Goal: Task Accomplishment & Management: Complete application form

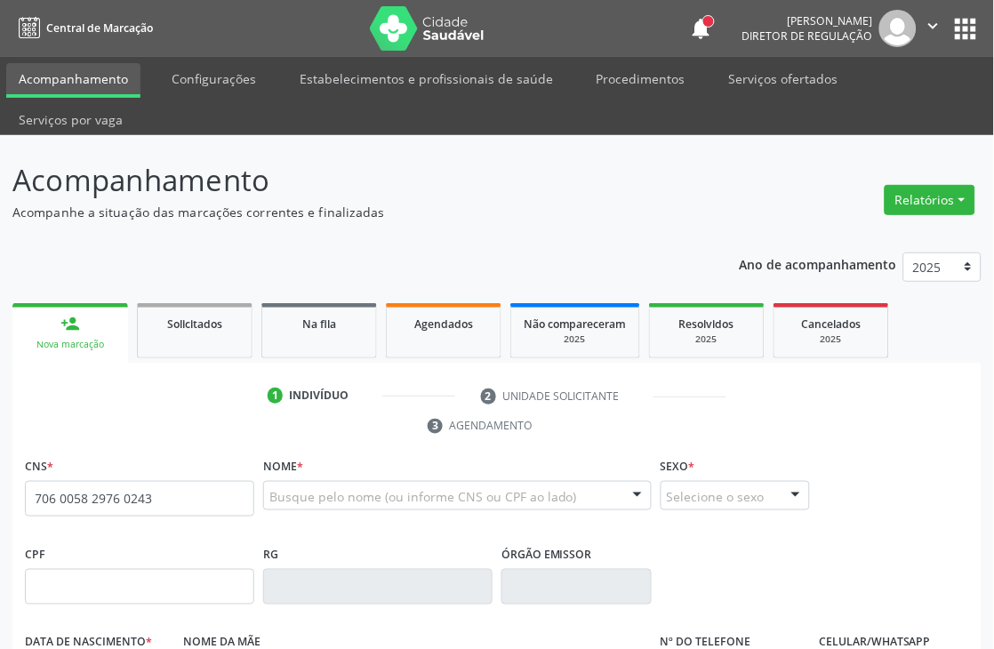
type input "706 0058 2976 0243"
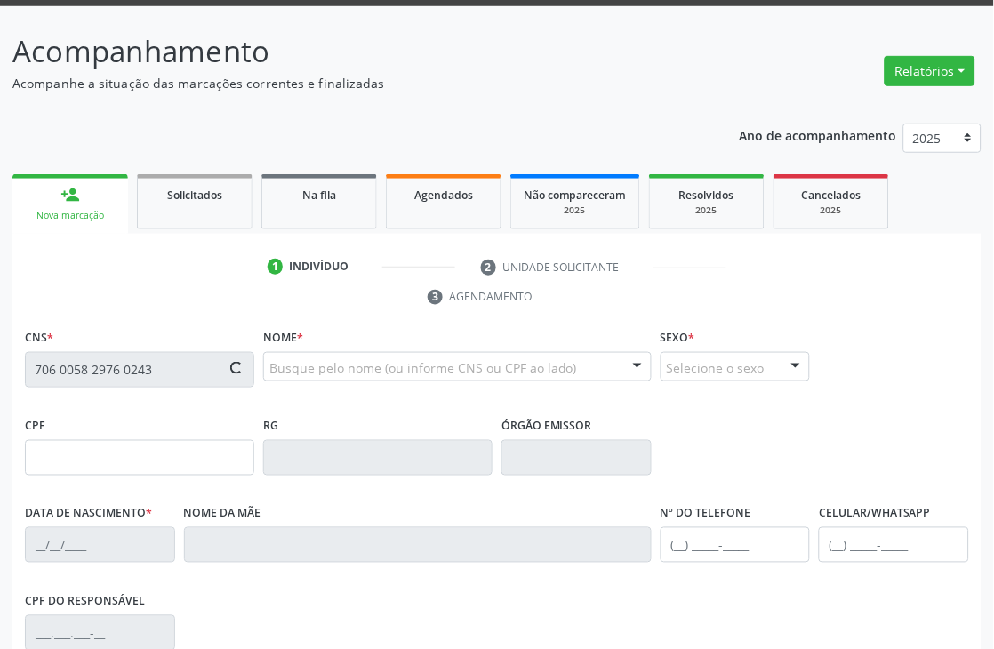
scroll to position [296, 0]
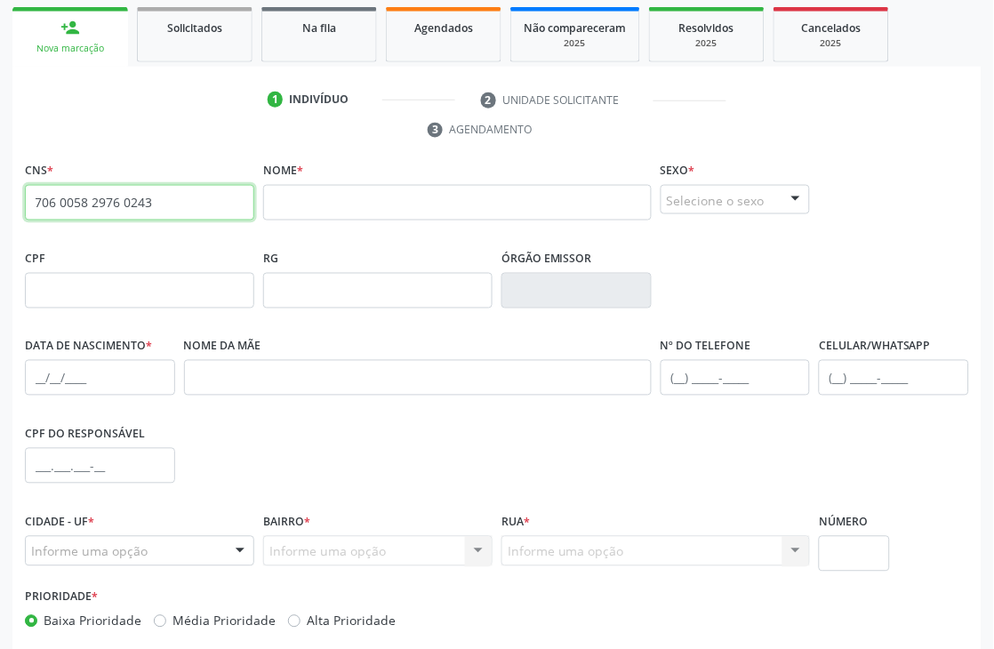
drag, startPoint x: 149, startPoint y: 200, endPoint x: 0, endPoint y: 203, distance: 149.4
click at [0, 203] on div "Acompanhamento Acompanhe a situação das marcações correntes e finalizadas Relat…" at bounding box center [497, 287] width 994 height 896
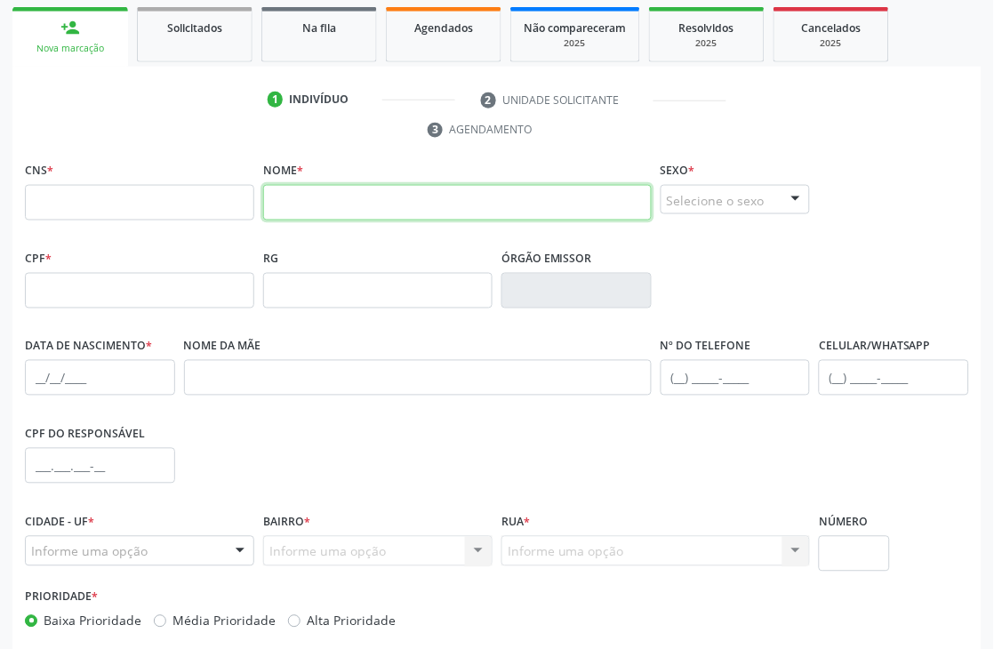
click at [297, 205] on input "text" at bounding box center [457, 203] width 389 height 36
type input "n"
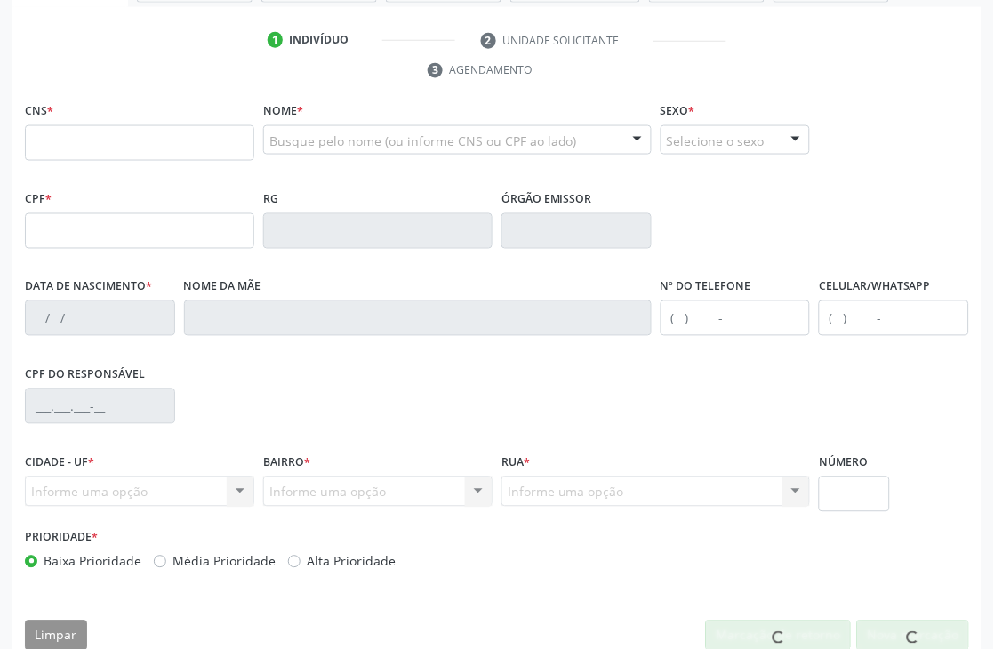
scroll to position [356, 0]
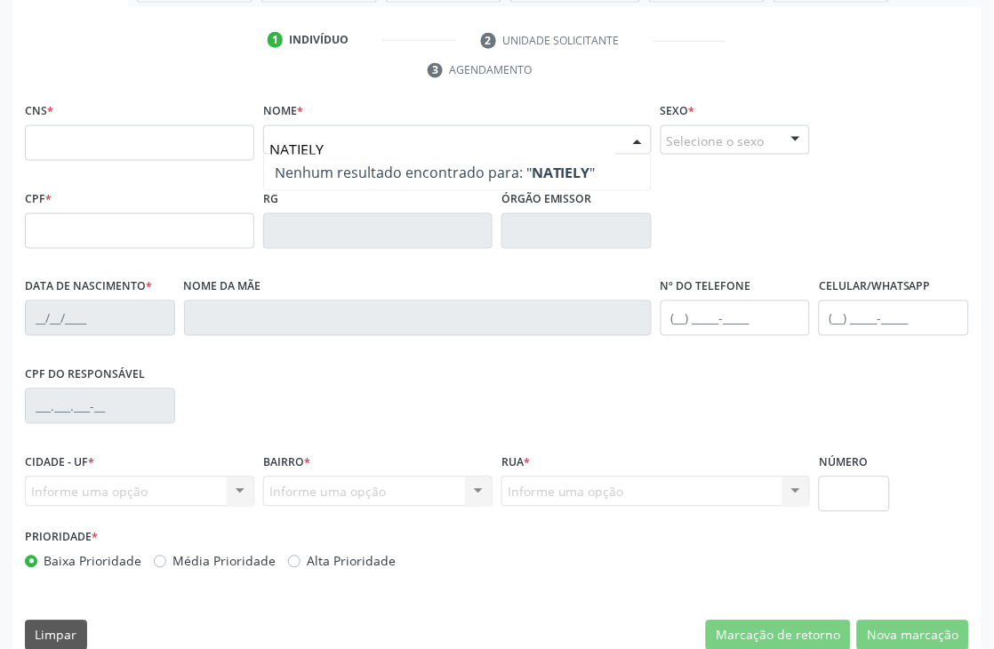
type input "[PERSON_NAME]"
drag, startPoint x: 373, startPoint y: 140, endPoint x: 169, endPoint y: 151, distance: 204.8
click at [169, 151] on div "CNS * Nome * NATIELY G Nenhum resultado encontrado para: " NATIELY G " Não há n…" at bounding box center [496, 142] width 953 height 88
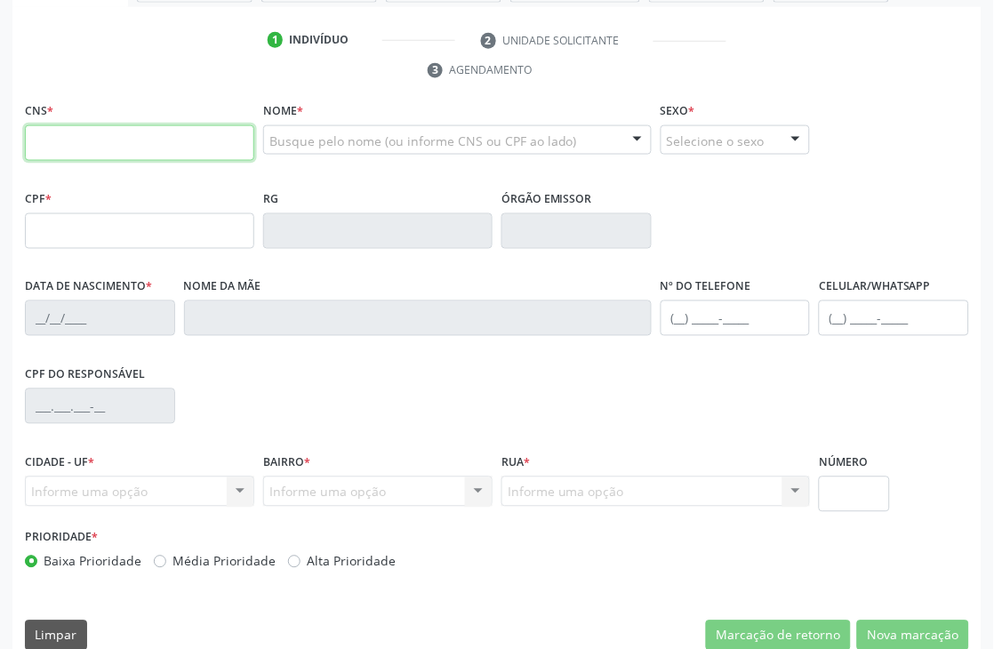
click at [169, 151] on input "text" at bounding box center [139, 143] width 229 height 36
paste input "706 0058 2976 0243"
type input "706 0058 2976 0243"
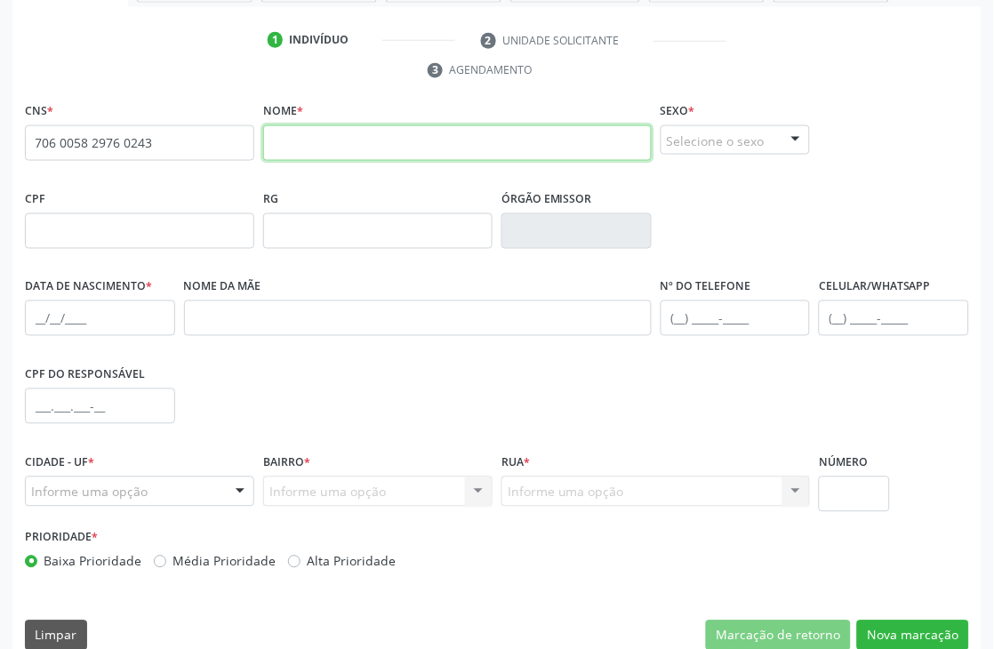
click at [279, 140] on input "text" at bounding box center [457, 143] width 389 height 36
type input "[PERSON_NAME]"
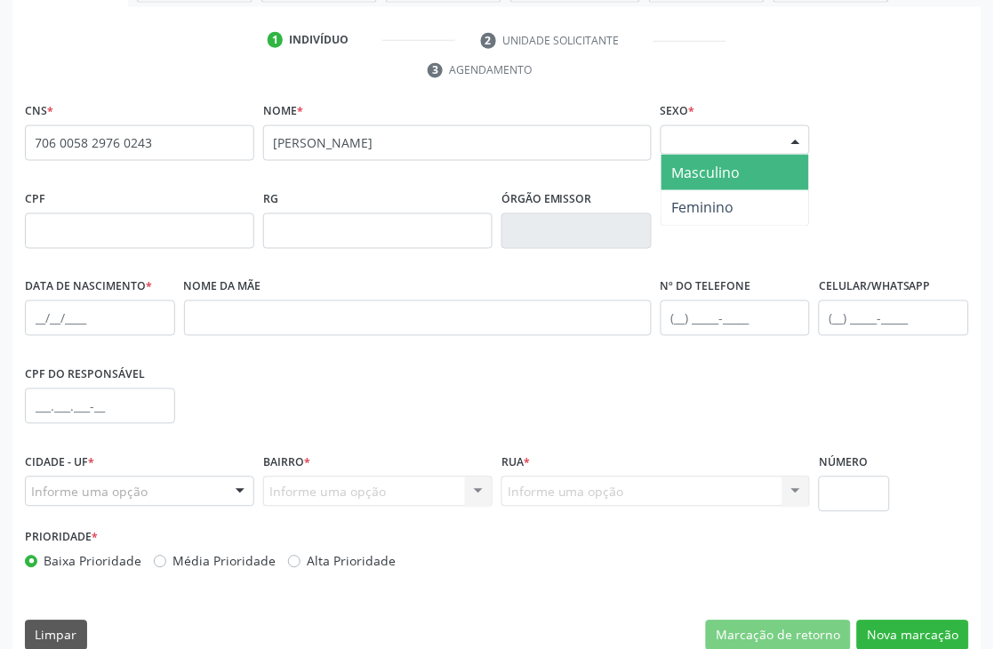
click at [793, 140] on div at bounding box center [796, 141] width 27 height 30
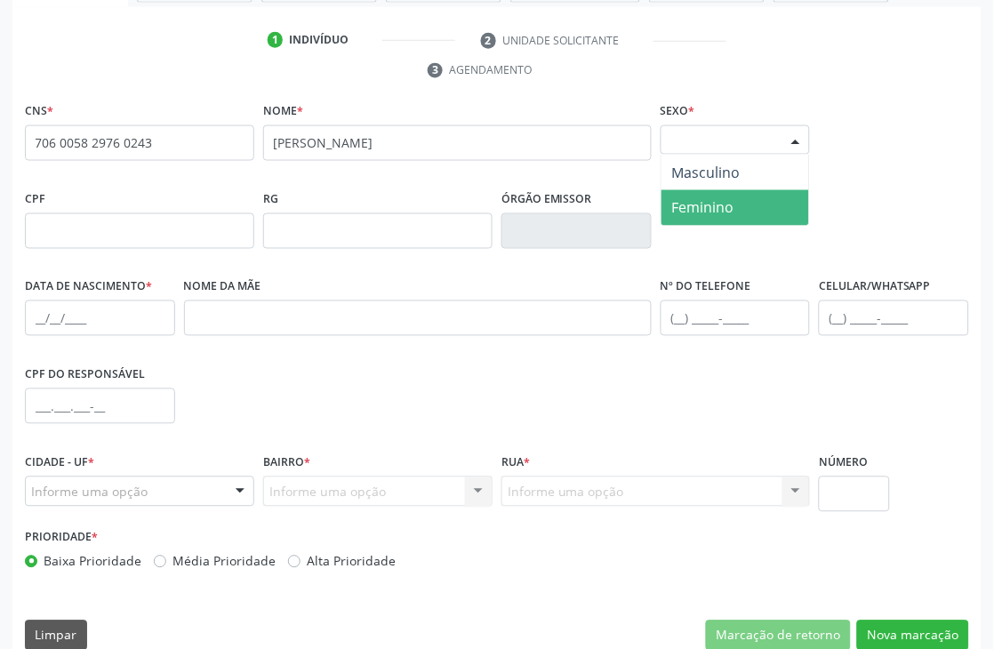
click at [765, 197] on span "Feminino" at bounding box center [736, 208] width 149 height 36
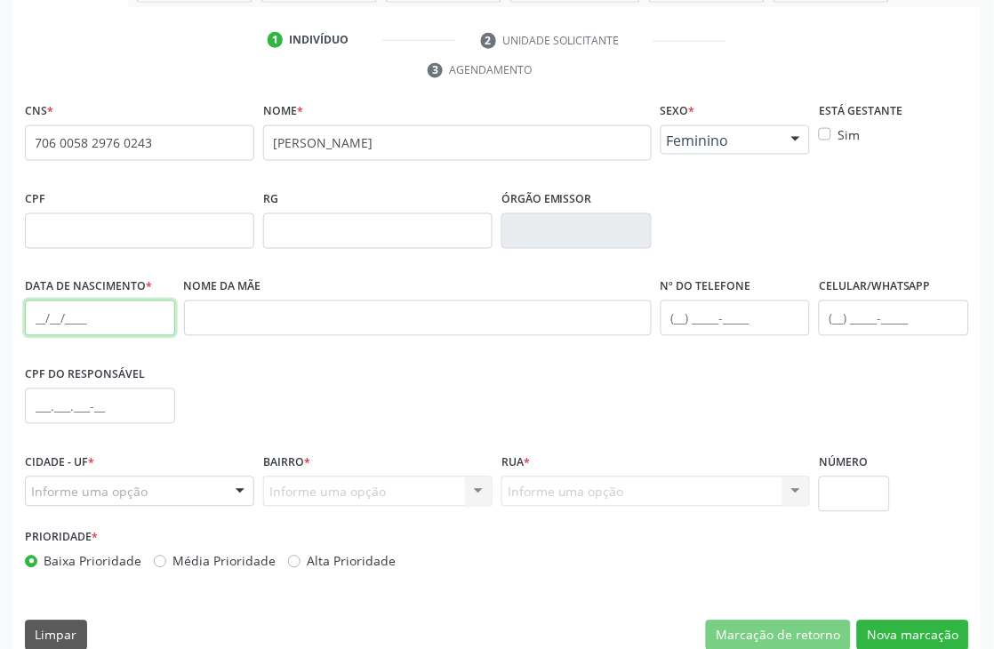
click at [28, 322] on input "text" at bounding box center [100, 319] width 150 height 36
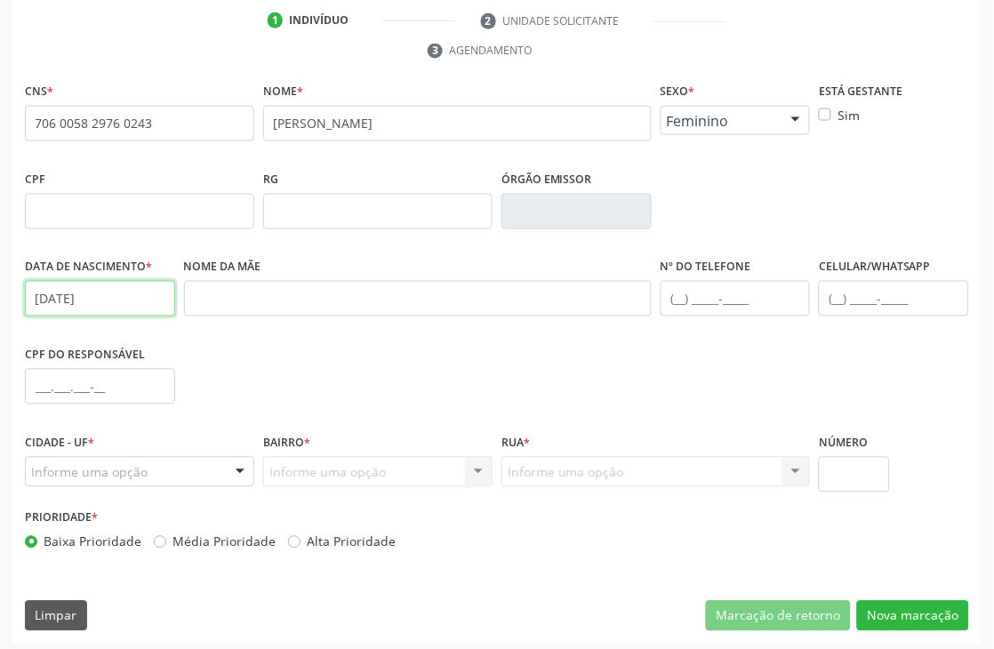
scroll to position [381, 0]
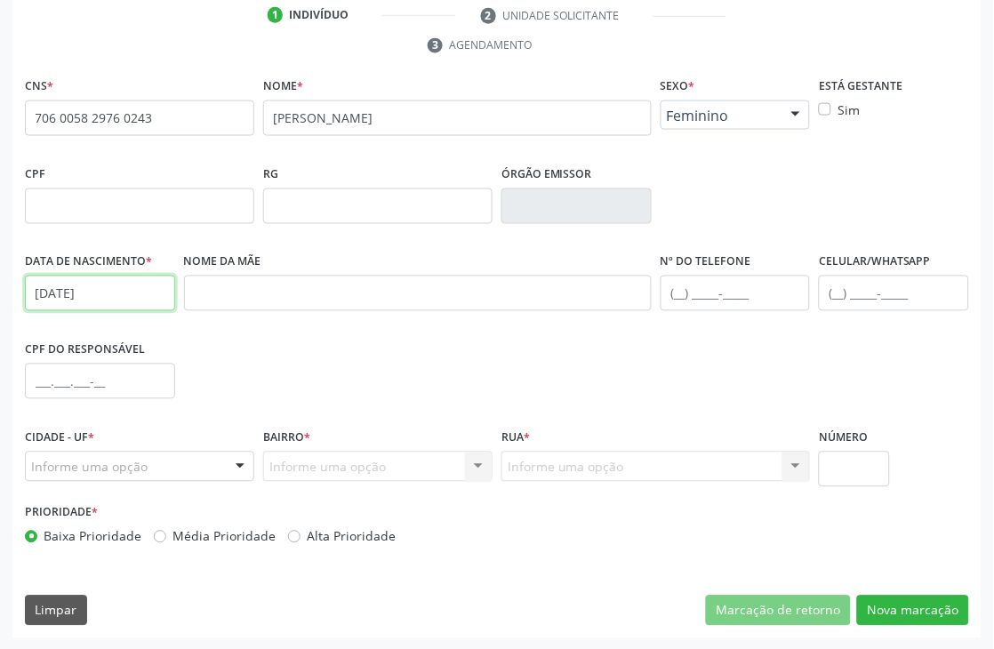
type input "[DATE]"
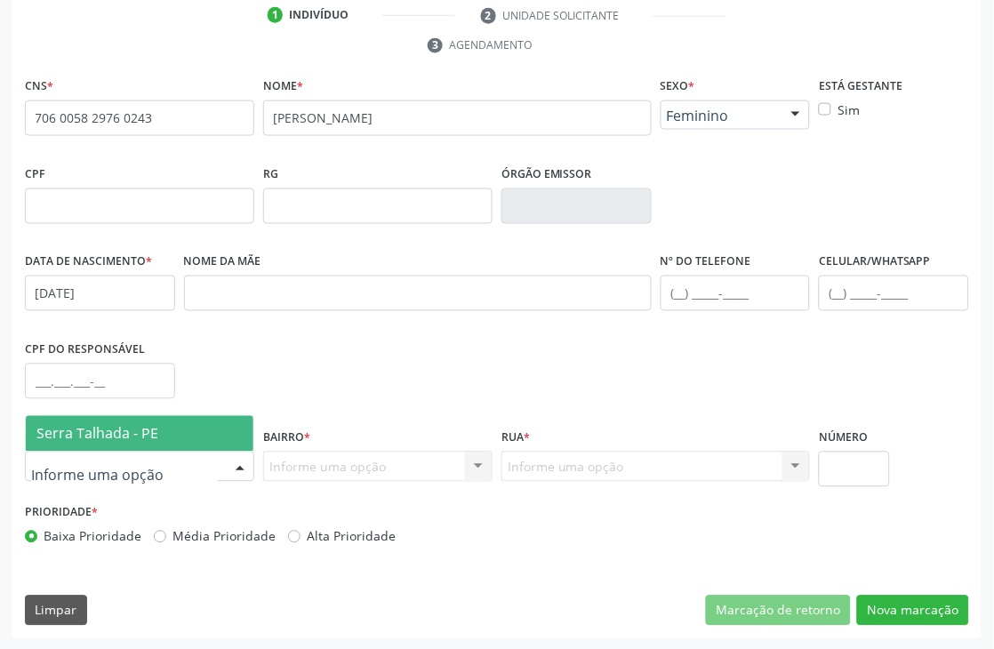
click at [223, 452] on div at bounding box center [139, 467] width 229 height 30
click at [223, 425] on span "Serra Talhada - PE" at bounding box center [140, 434] width 228 height 36
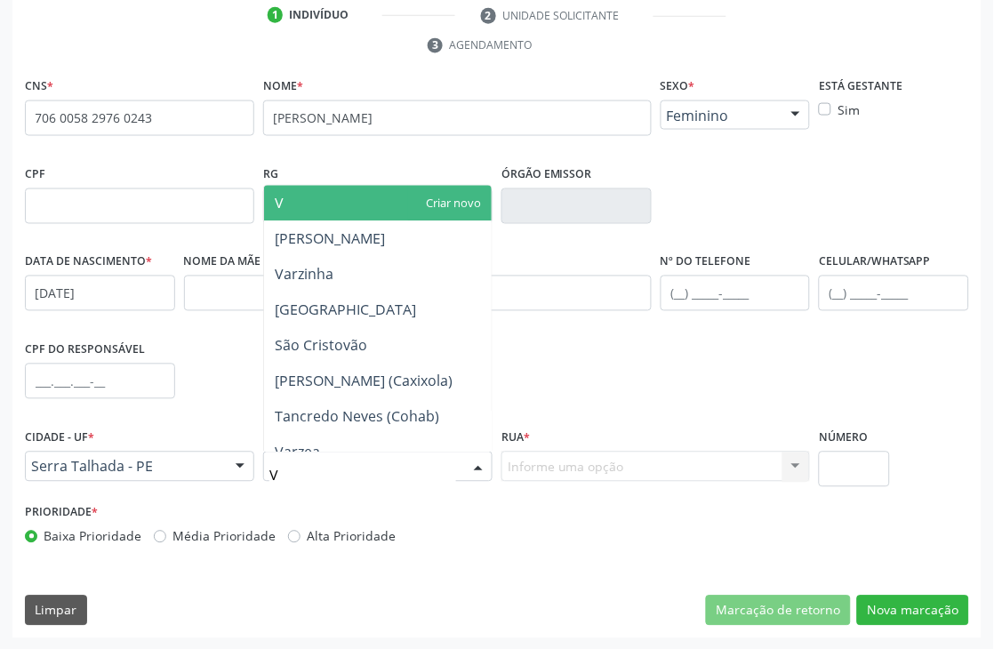
type input "VI"
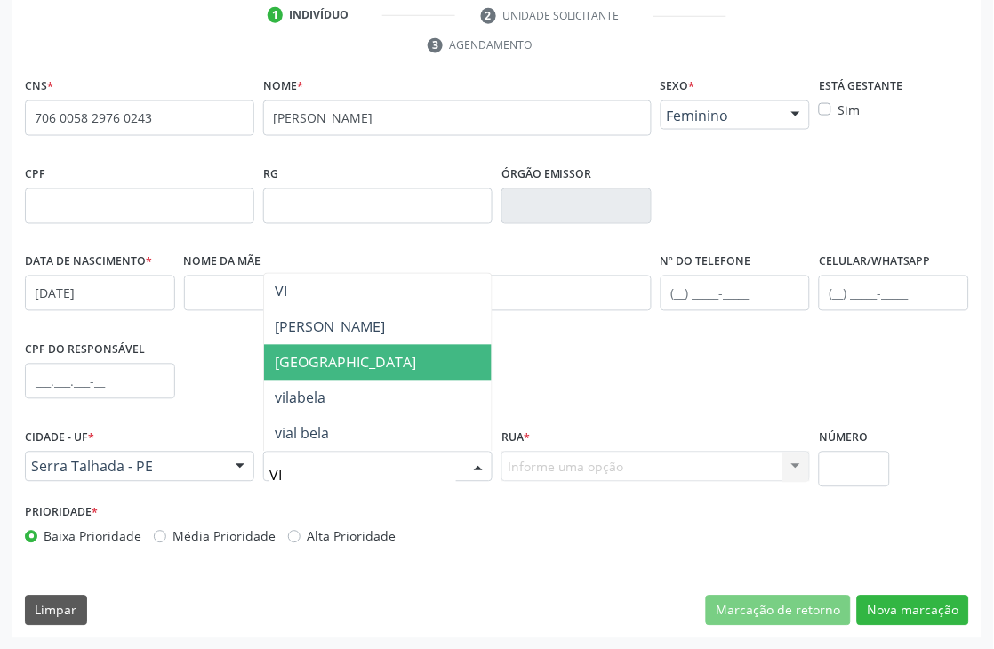
click at [308, 370] on span "[GEOGRAPHIC_DATA]" at bounding box center [378, 363] width 228 height 36
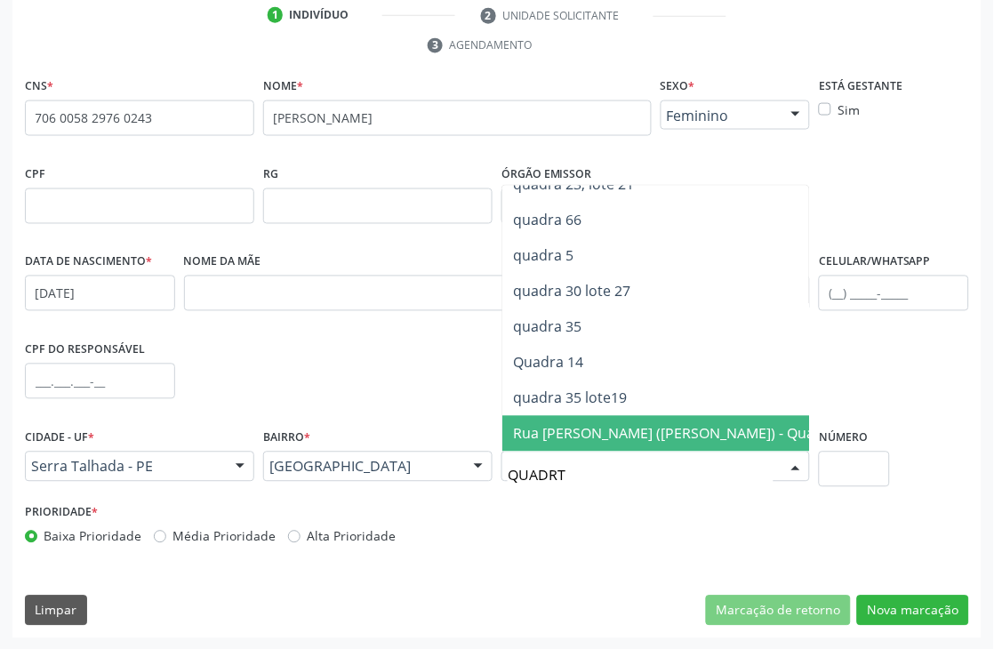
scroll to position [0, 0]
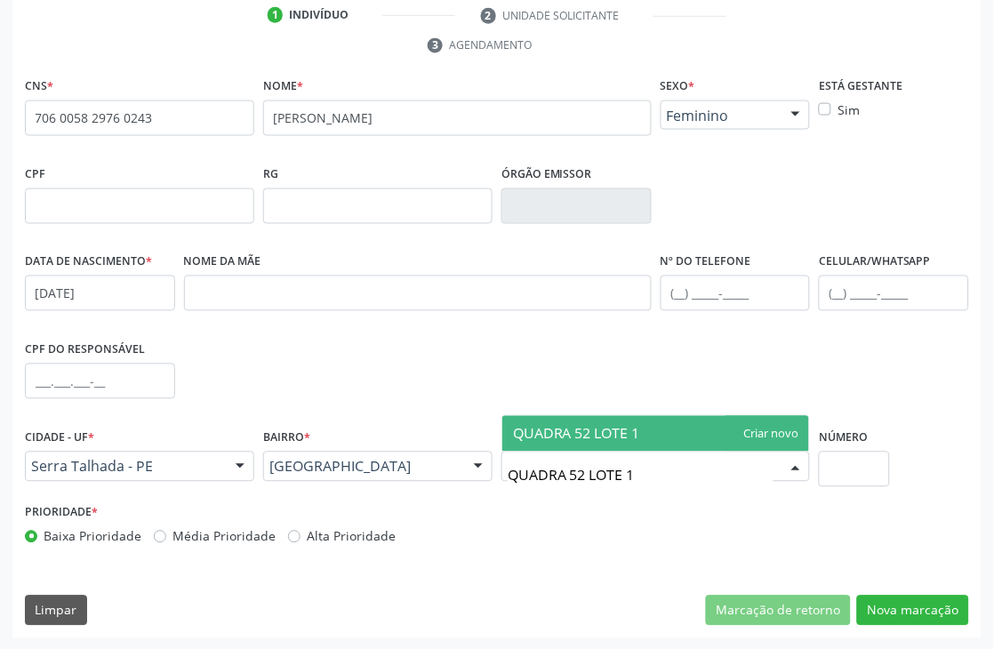
type input "QUADRA 52 LOTE 19"
click at [772, 434] on span "QUADRA 52 LOTE 19" at bounding box center [655, 434] width 307 height 36
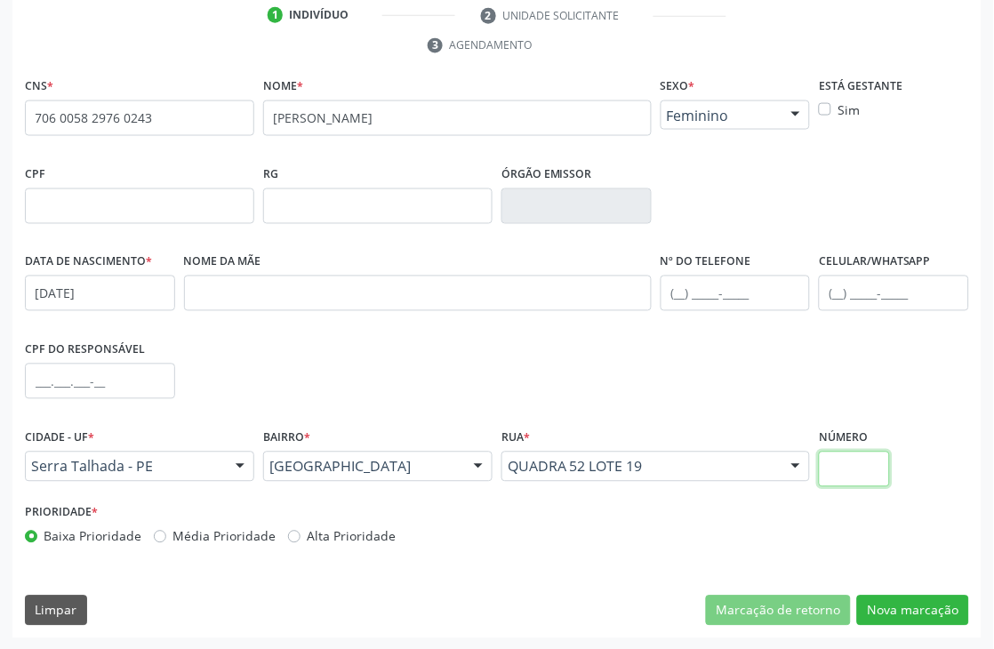
click at [839, 470] on input "text" at bounding box center [854, 470] width 70 height 36
type input "SN"
click at [881, 601] on button "Nova marcação" at bounding box center [913, 611] width 112 height 30
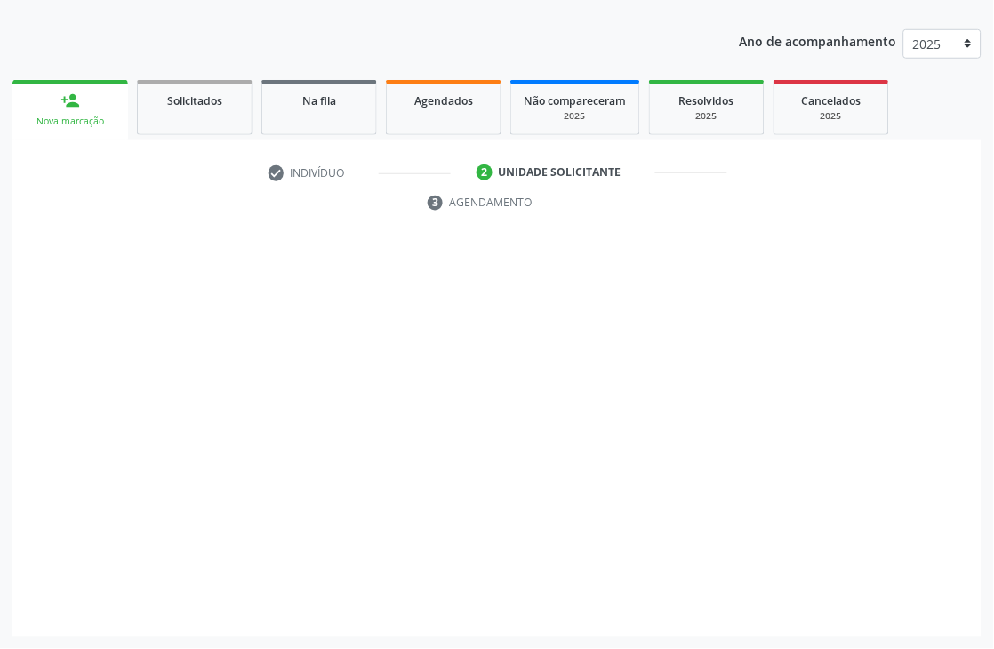
scroll to position [223, 0]
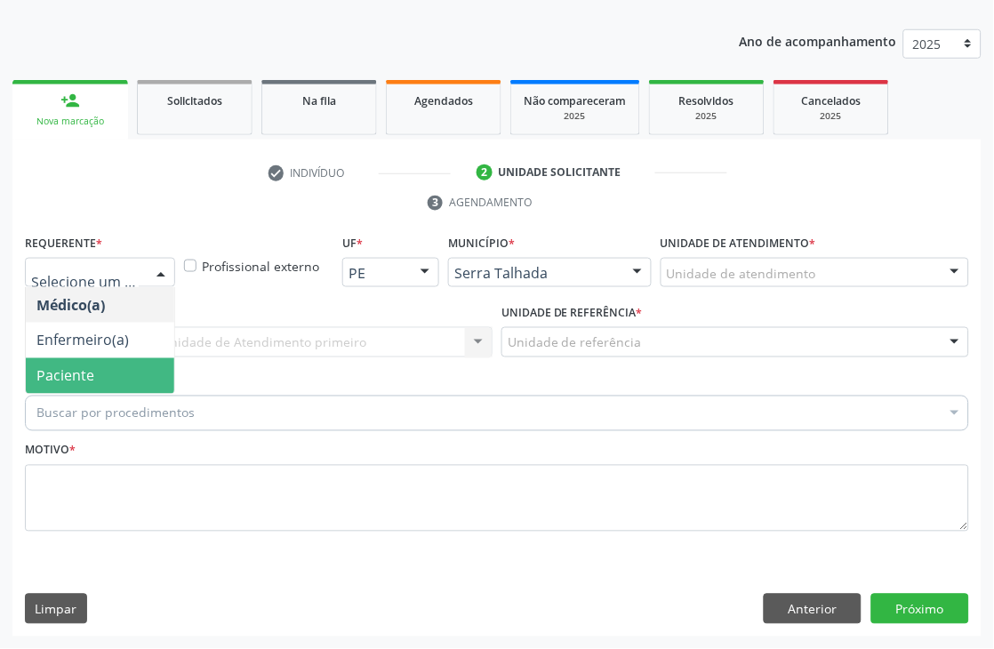
click at [63, 372] on span "Paciente" at bounding box center [65, 376] width 58 height 20
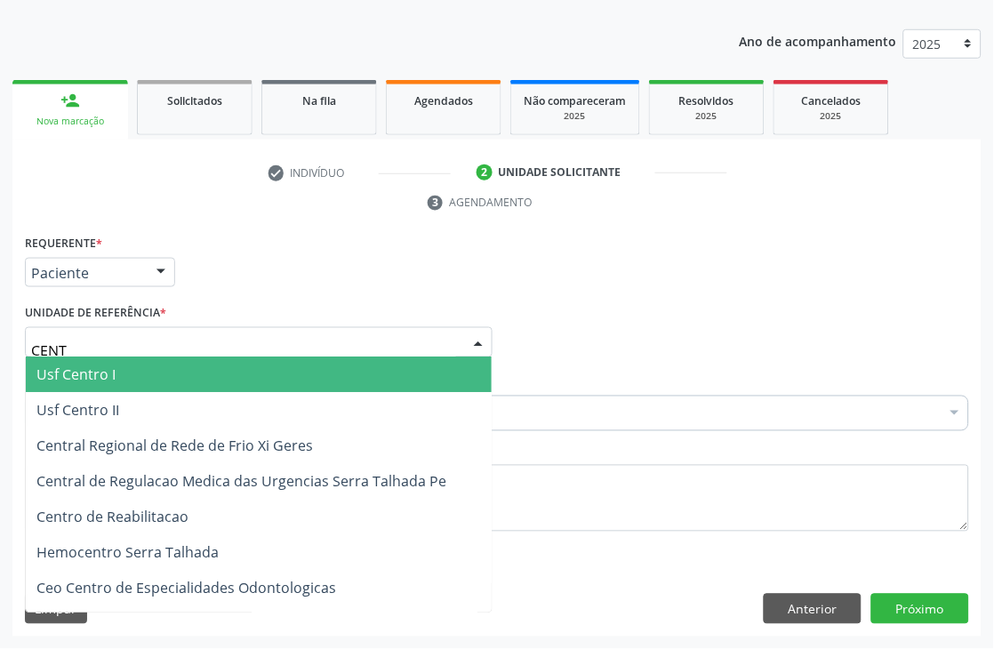
type input "CENTR"
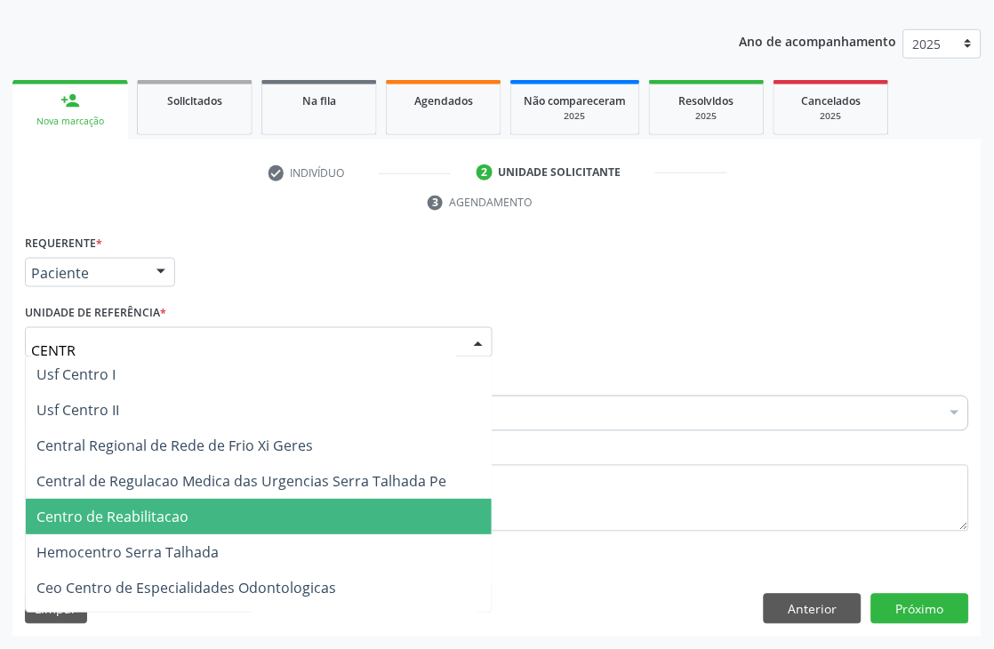
click at [124, 509] on span "Centro de Reabilitacao" at bounding box center [112, 518] width 152 height 20
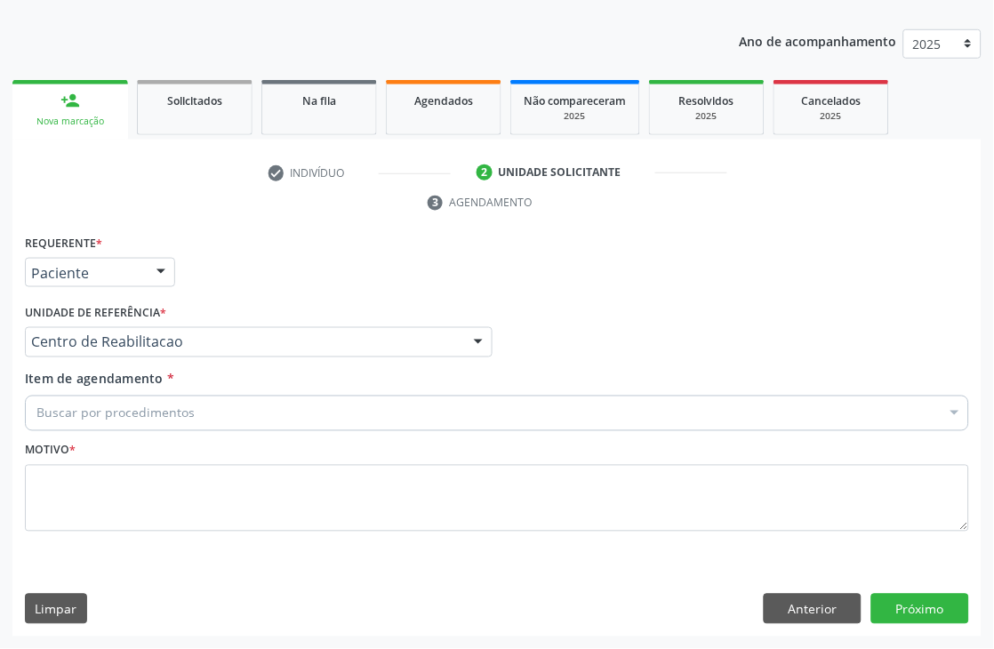
click at [36, 419] on input "Item de agendamento *" at bounding box center [36, 414] width 0 height 36
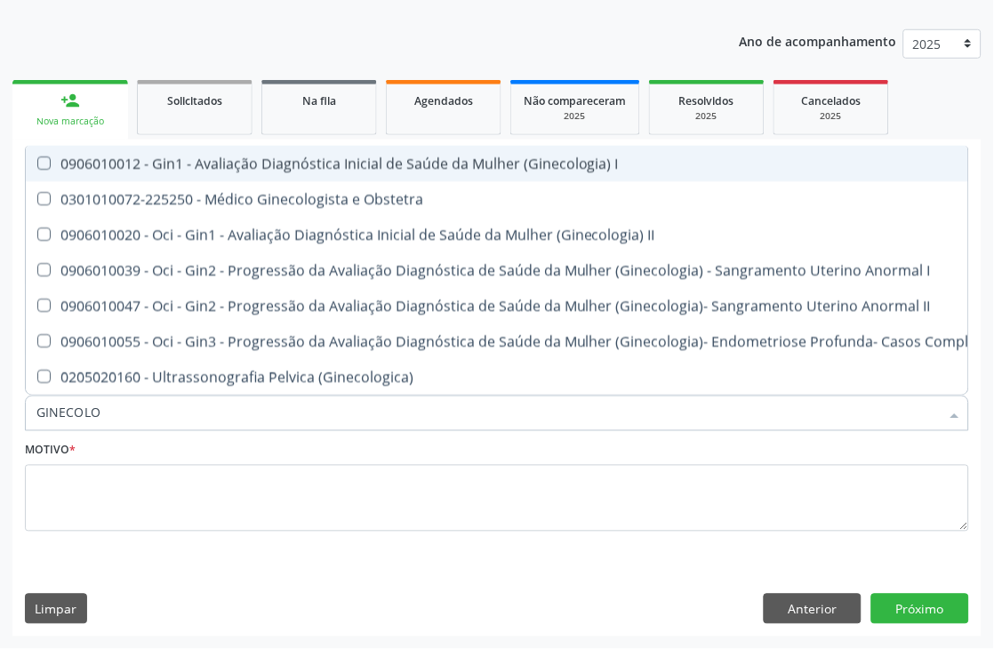
type input "GINECOLOG"
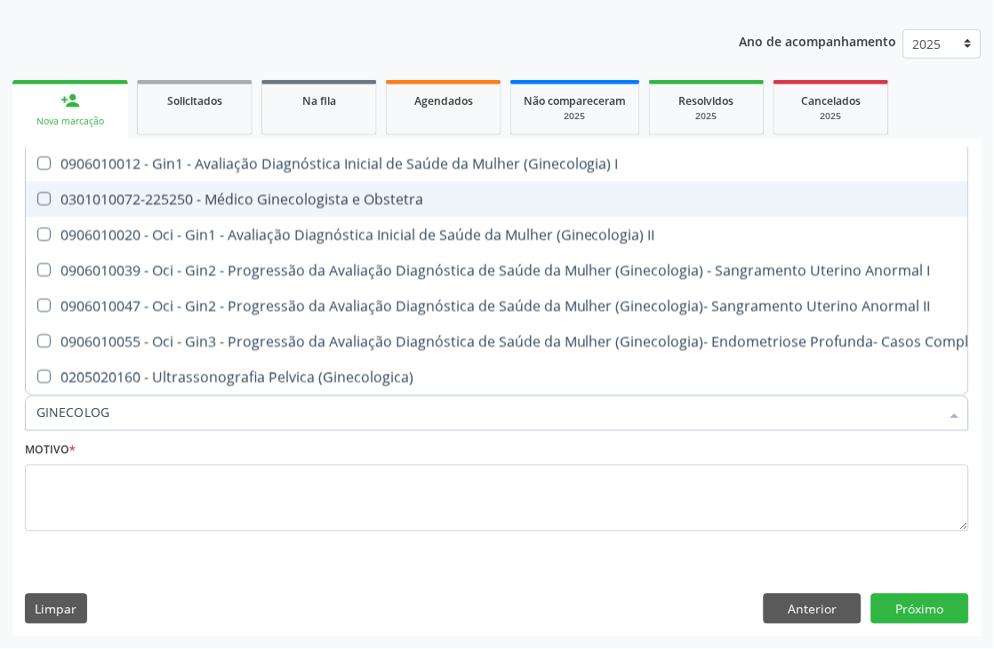
click at [245, 192] on div "0301010072-225250 - Médico Ginecologista e Obstetra" at bounding box center [603, 199] width 1135 height 14
checkbox Obstetra "true"
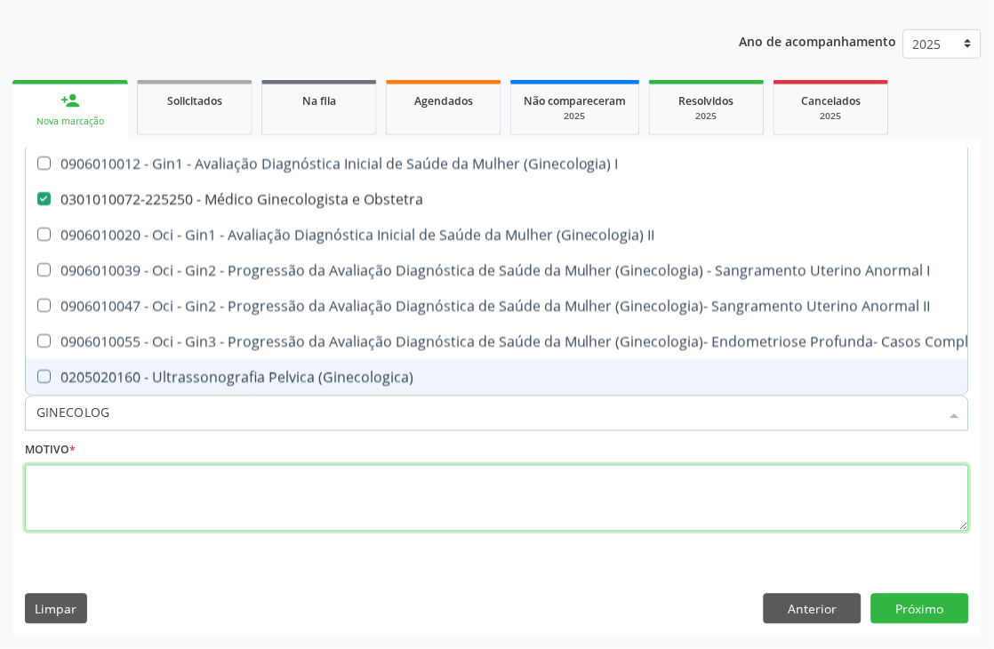
click at [156, 496] on textarea at bounding box center [497, 499] width 944 height 68
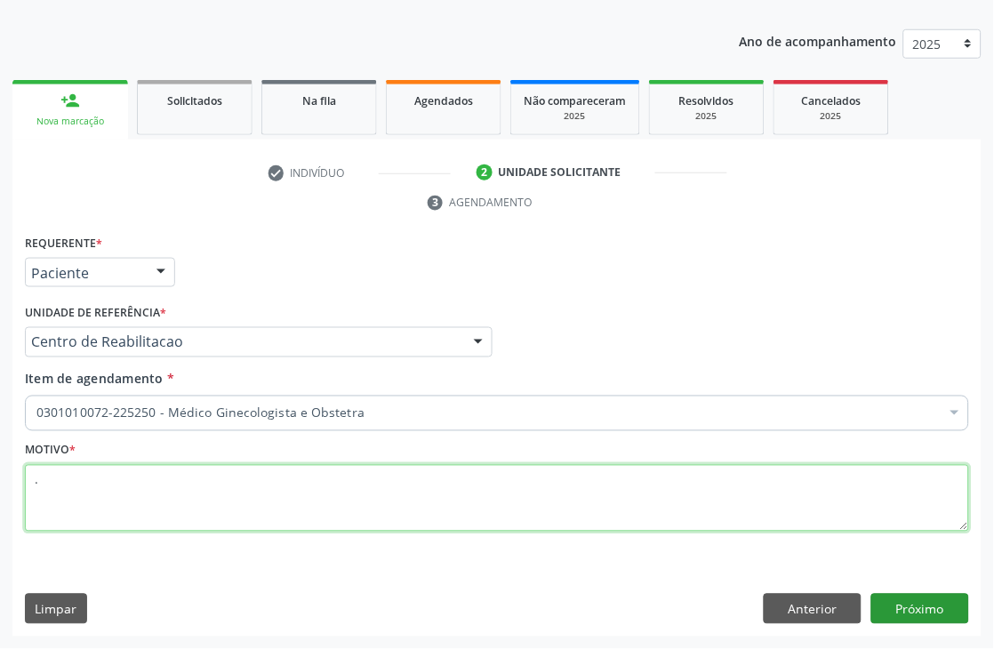
type textarea "."
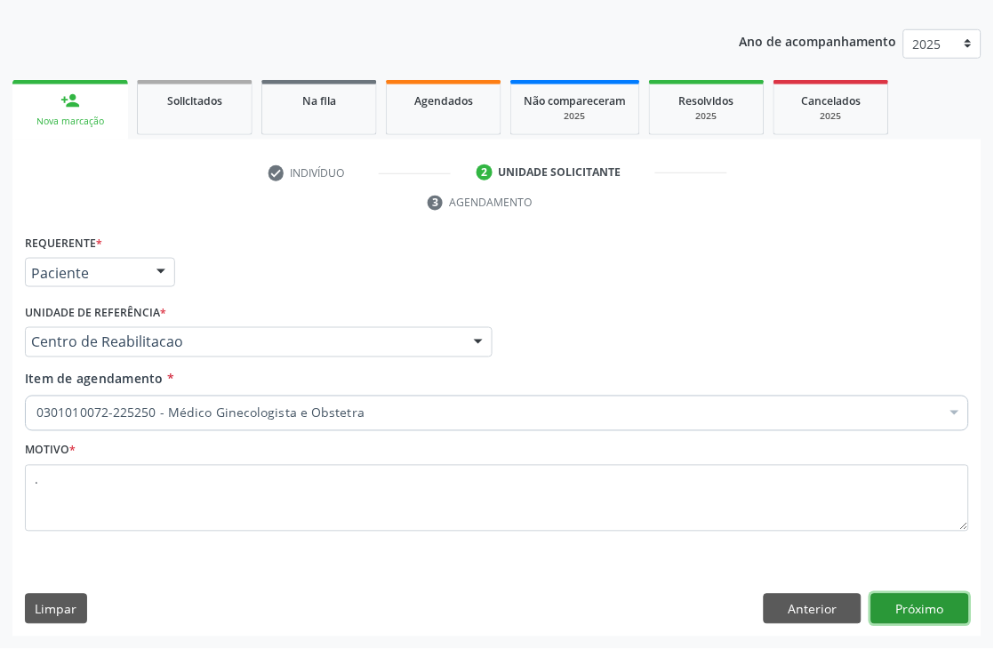
click at [941, 606] on button "Próximo" at bounding box center [920, 609] width 98 height 30
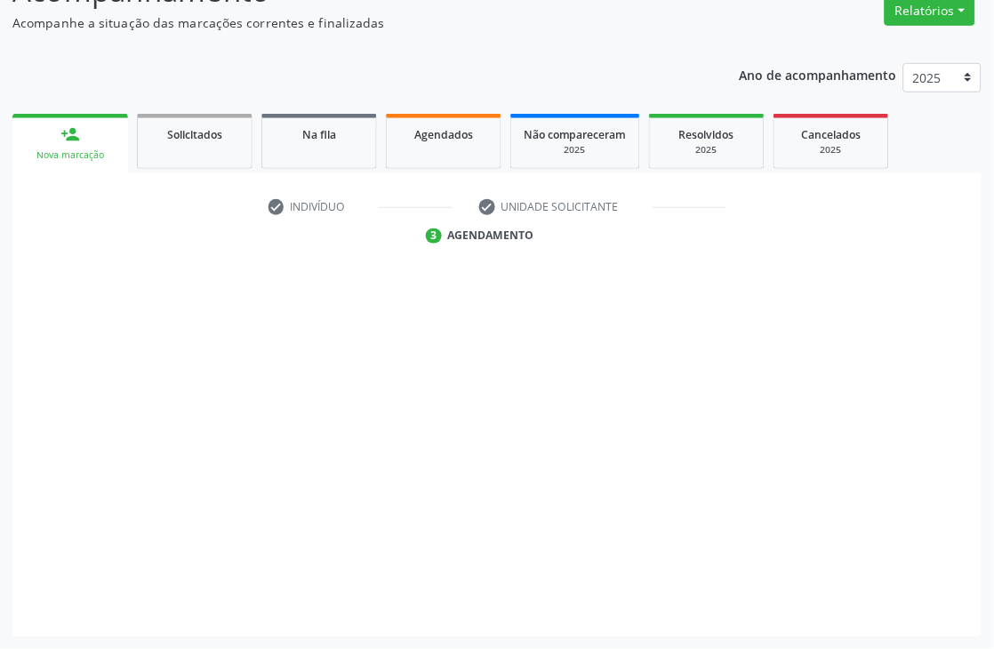
scroll to position [189, 0]
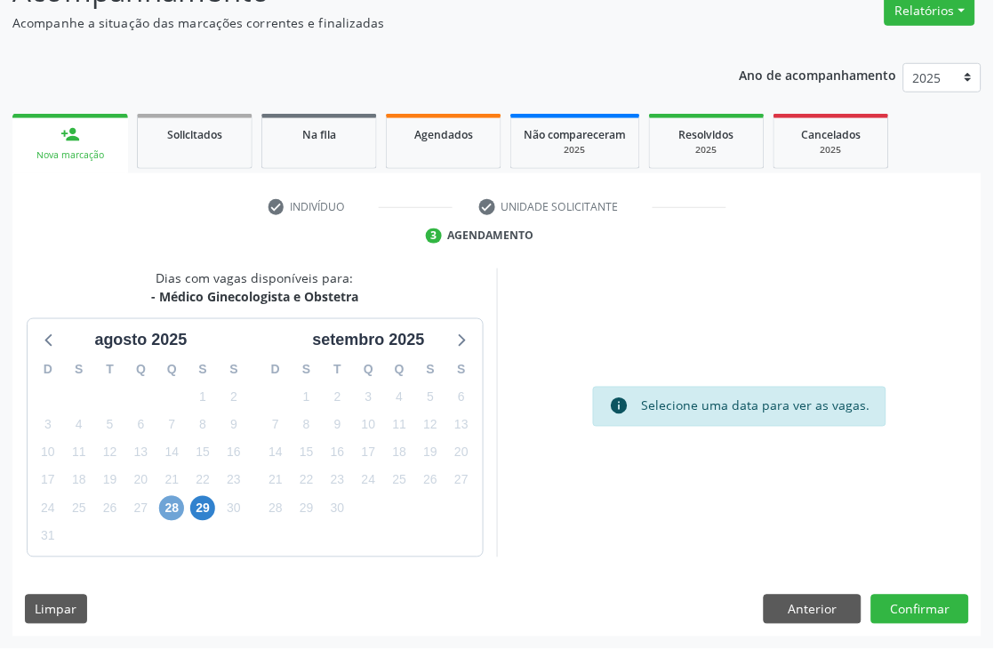
click at [181, 499] on span "28" at bounding box center [171, 508] width 25 height 25
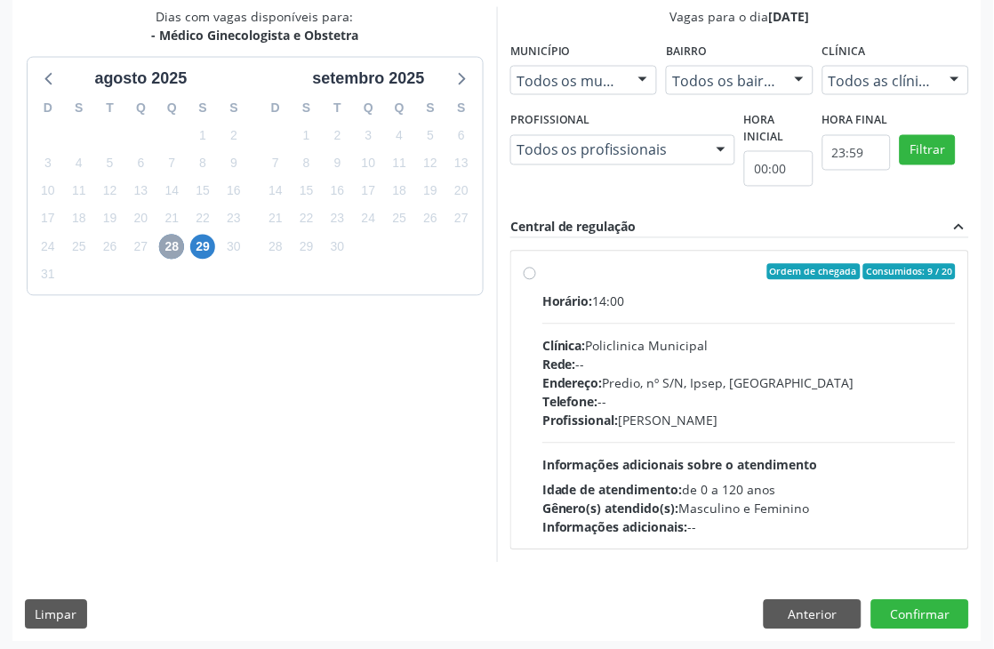
scroll to position [456, 0]
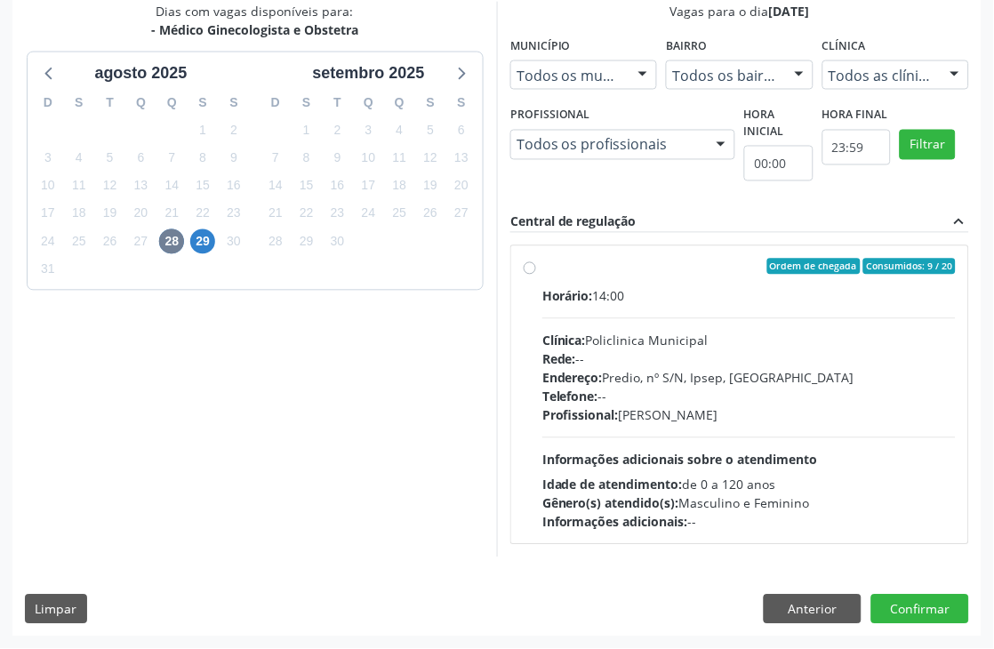
click at [719, 410] on div "Profissional: [PERSON_NAME]" at bounding box center [748, 415] width 413 height 19
click at [536, 275] on input "Ordem de chegada Consumidos: 9 / 20 Horário: 14:00 Clínica: Policlinica Municip…" at bounding box center [530, 267] width 12 height 16
radio input "true"
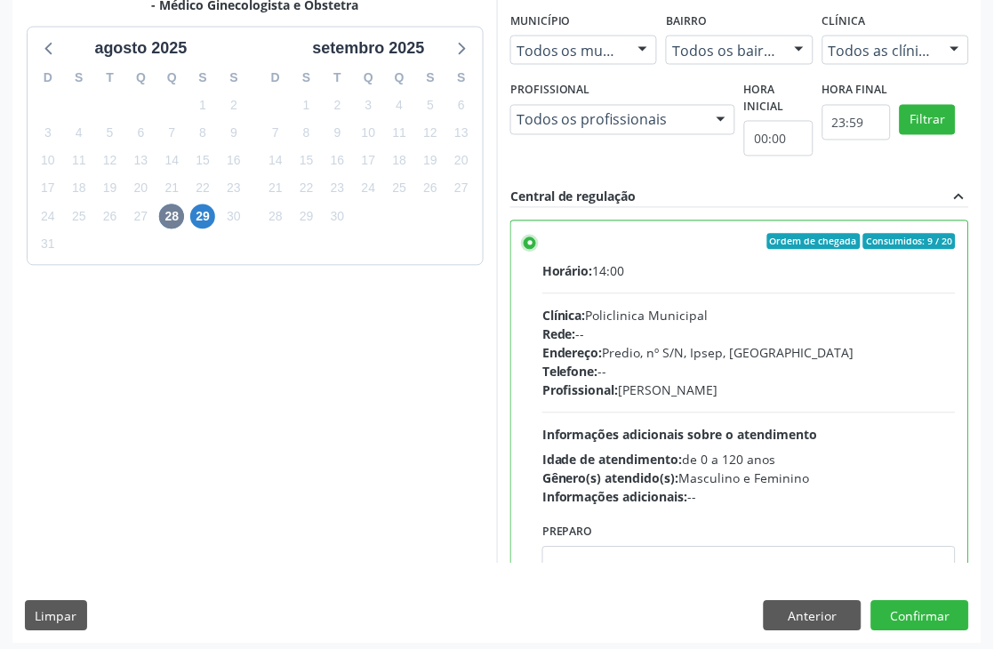
scroll to position [487, 0]
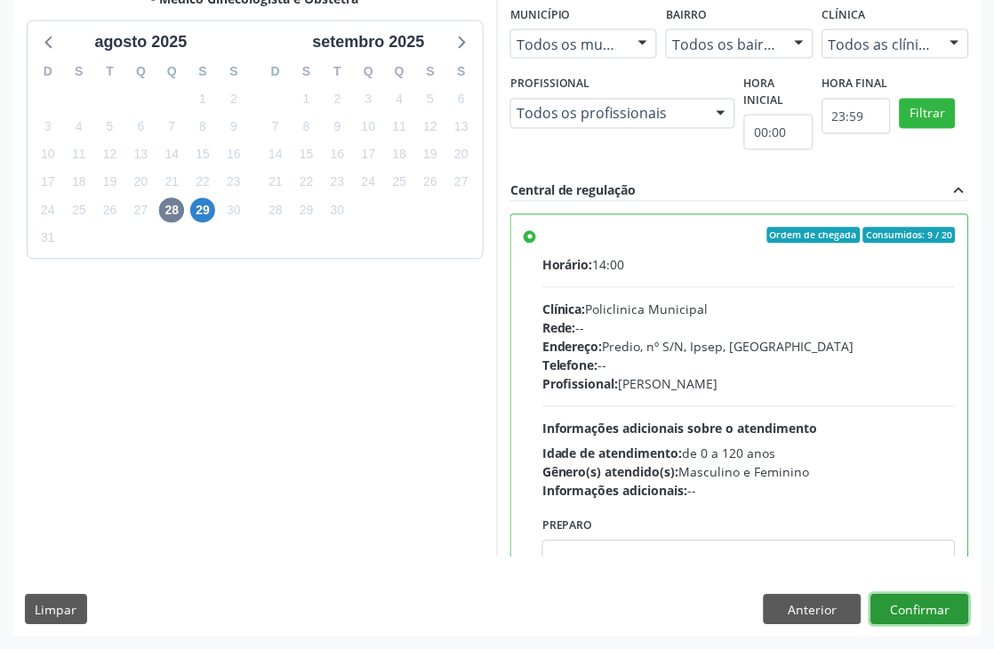
click at [947, 610] on button "Confirmar" at bounding box center [920, 610] width 98 height 30
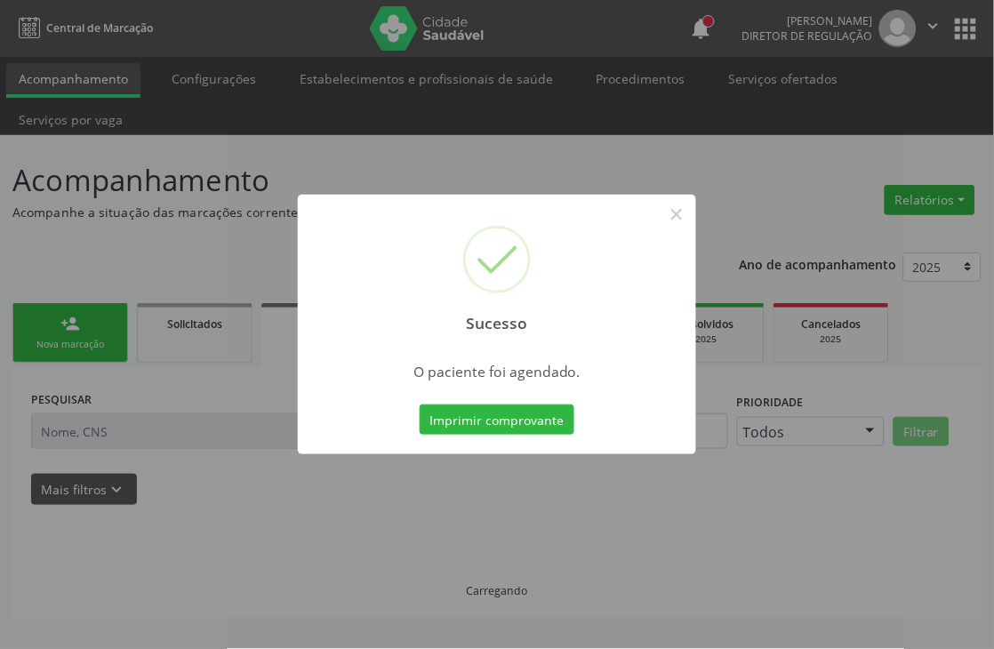
scroll to position [0, 0]
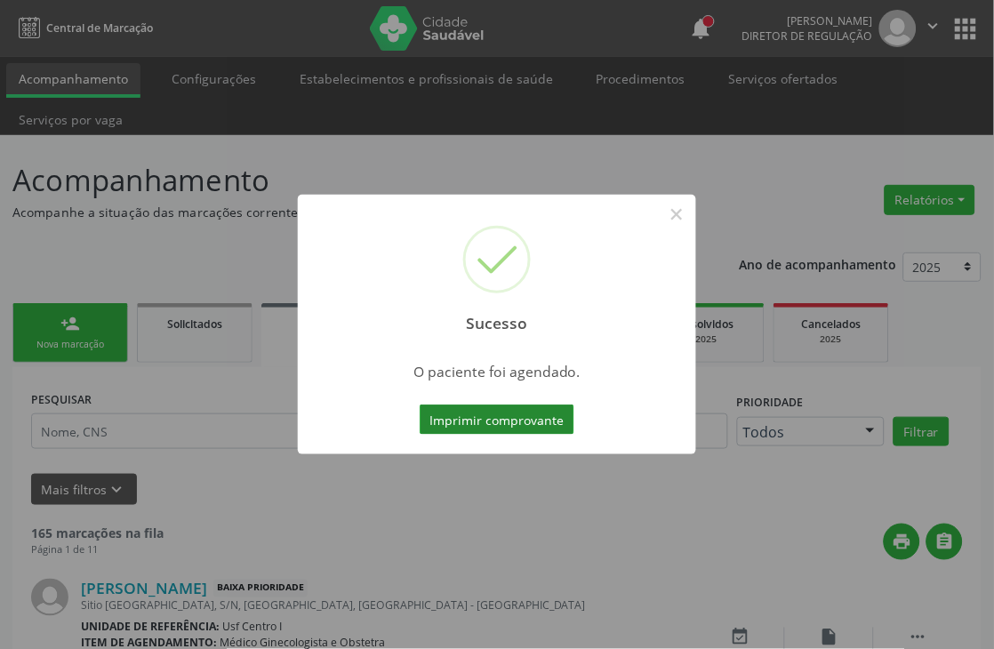
click at [532, 422] on button "Imprimir comprovante" at bounding box center [497, 420] width 155 height 30
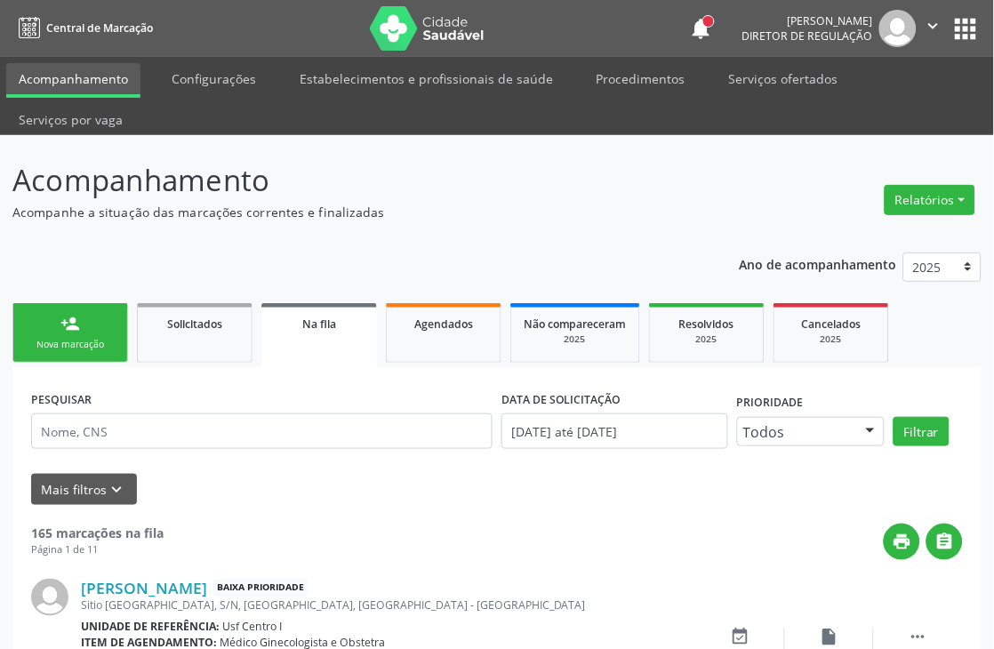
click at [66, 349] on div "Nova marcação" at bounding box center [70, 344] width 89 height 13
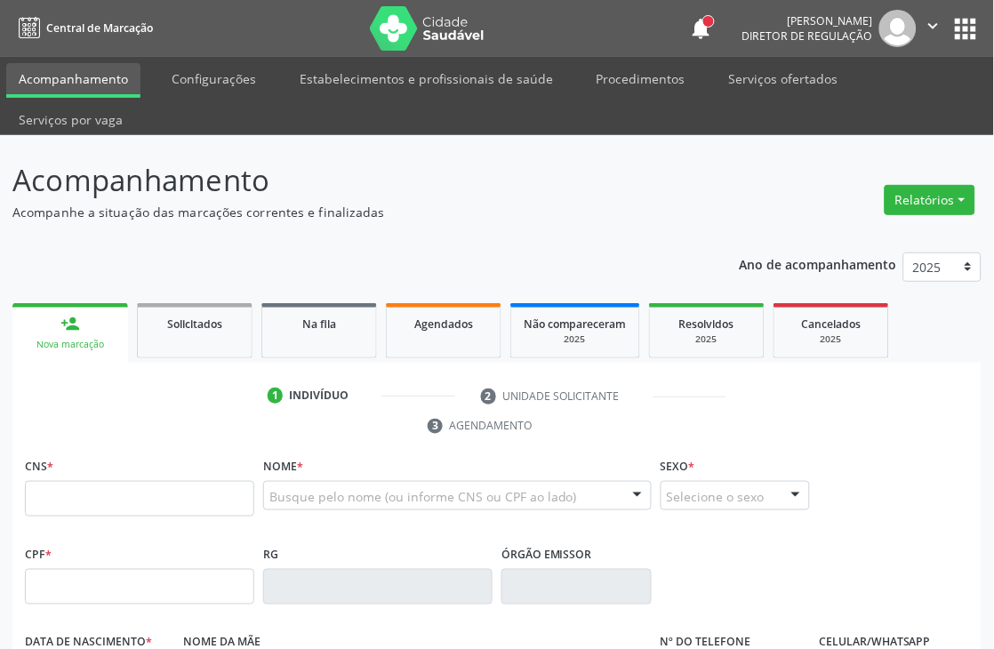
click at [75, 327] on div "person_add" at bounding box center [70, 324] width 20 height 20
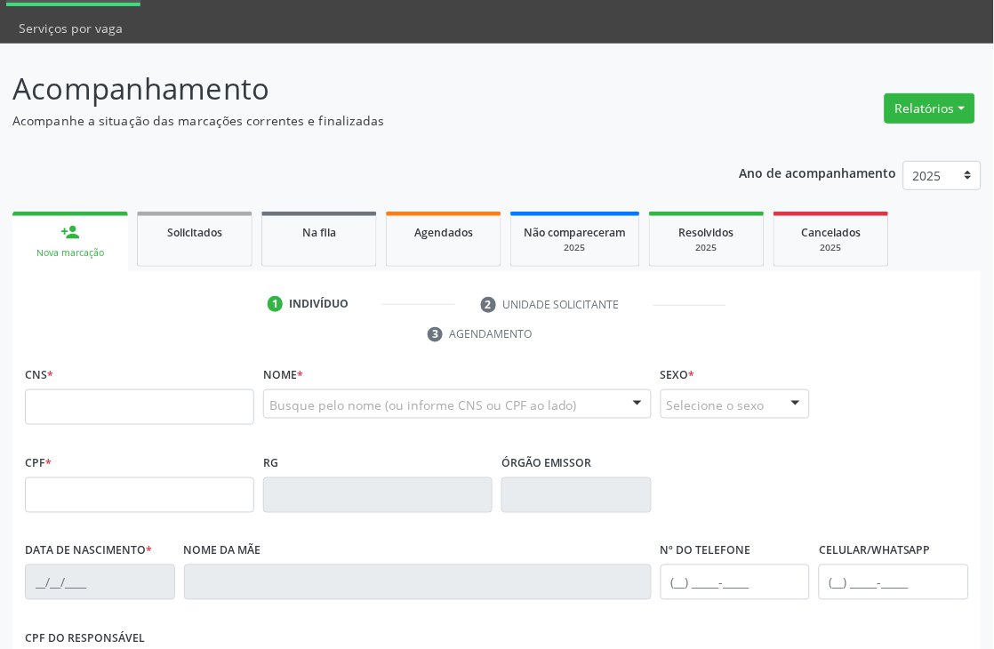
scroll to position [197, 0]
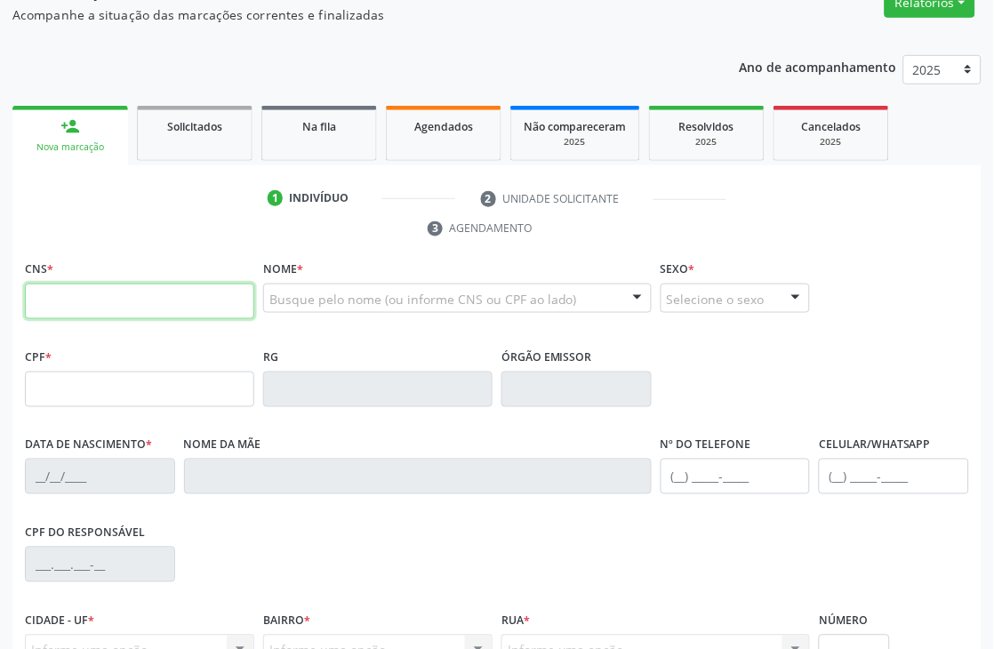
click at [64, 314] on input "text" at bounding box center [139, 302] width 229 height 36
paste input "706 0058 2976 0243"
type input "706 0058 2976 0243"
type input "[DATE]"
type input "SN"
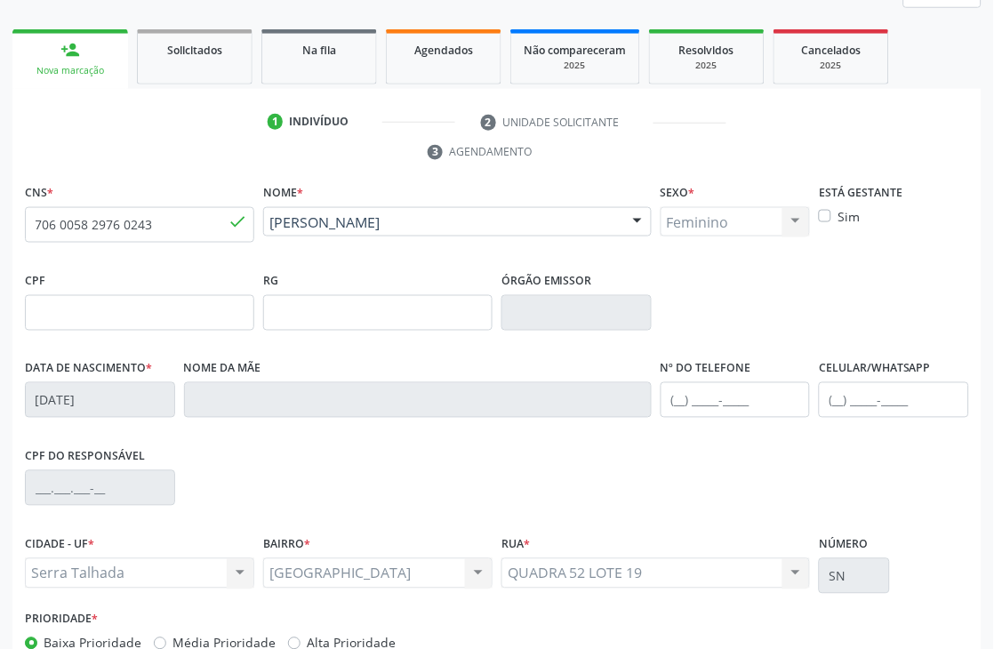
scroll to position [381, 0]
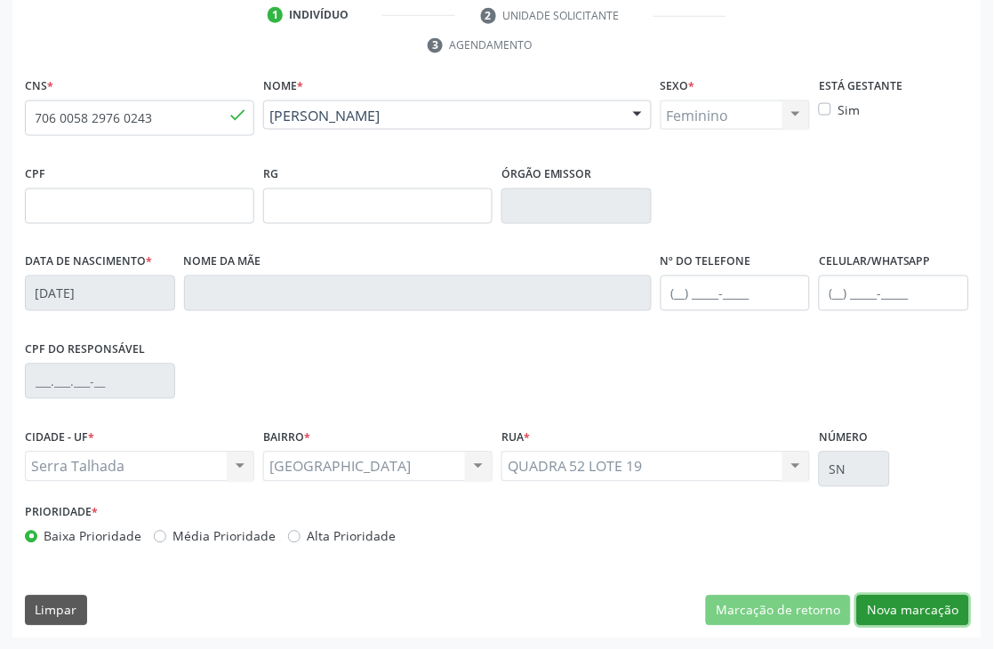
click at [927, 616] on button "Nova marcação" at bounding box center [913, 611] width 112 height 30
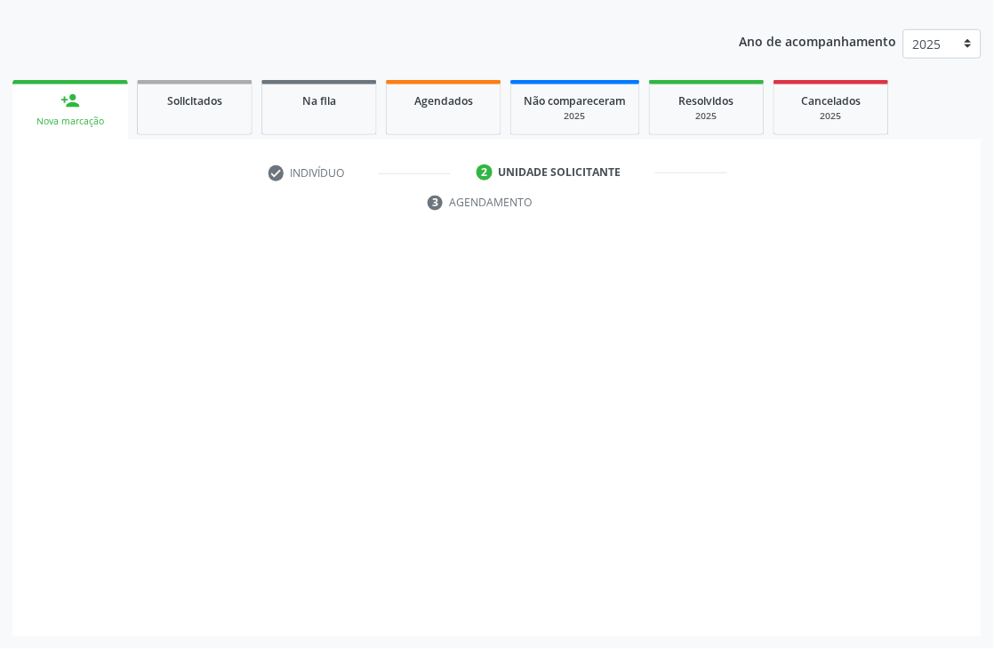
scroll to position [223, 0]
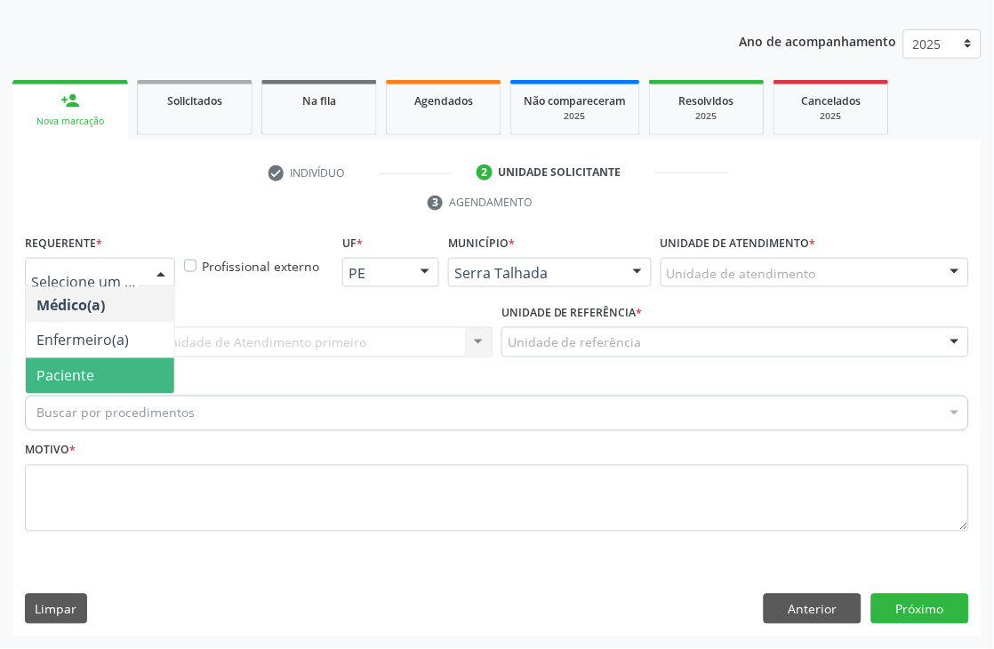
click at [72, 368] on span "Paciente" at bounding box center [65, 376] width 58 height 20
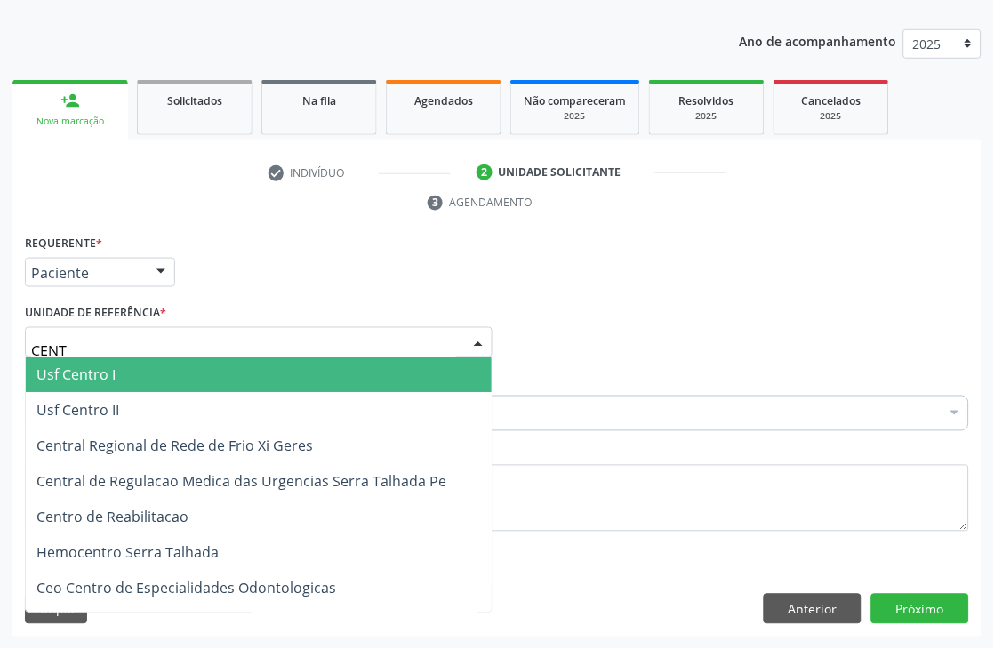
type input "CENTR"
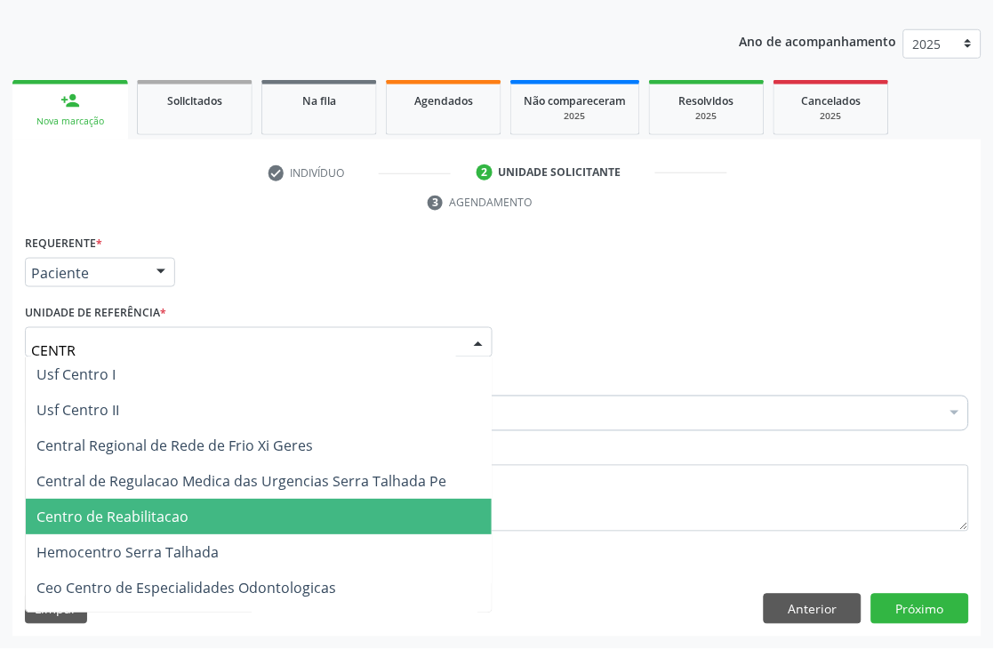
click at [137, 501] on span "Centro de Reabilitacao" at bounding box center [259, 518] width 466 height 36
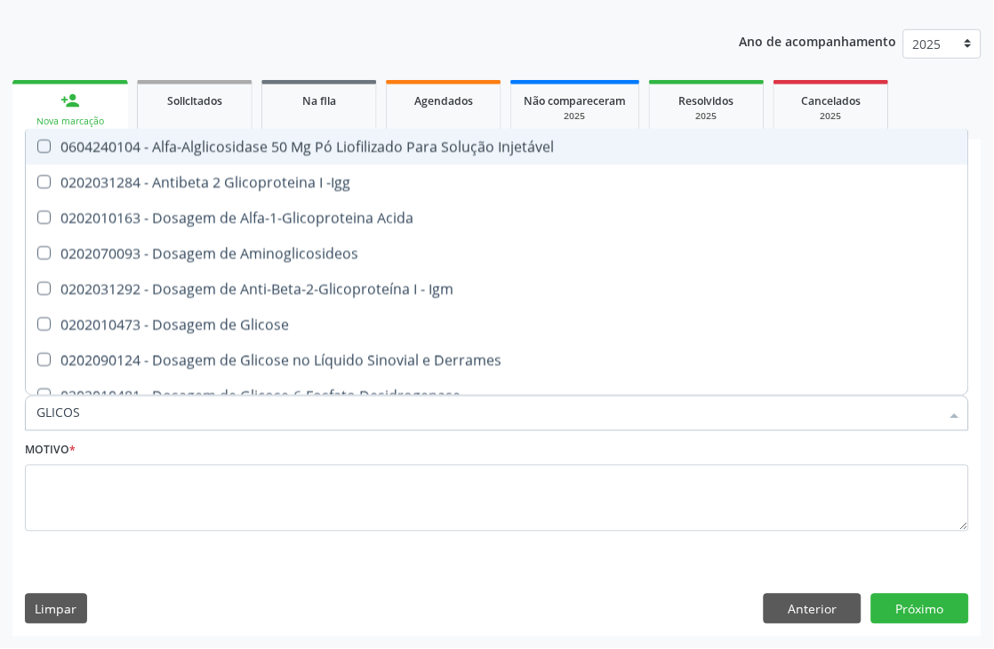
type input "GLICOSE"
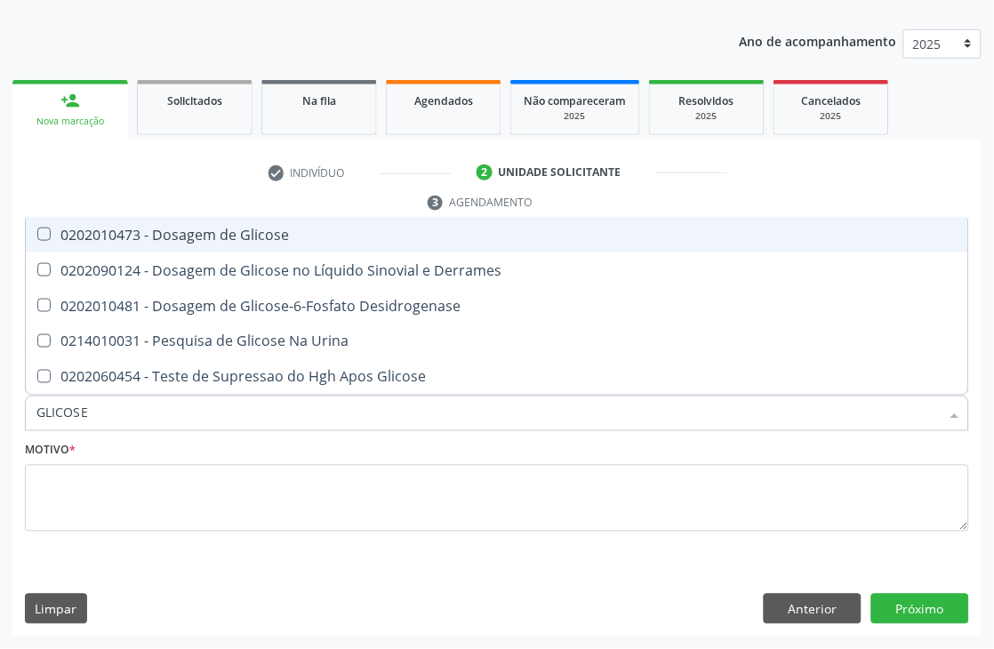
click at [180, 238] on div "0202010473 - Dosagem de Glicose" at bounding box center [496, 235] width 921 height 14
checkbox Glicose "true"
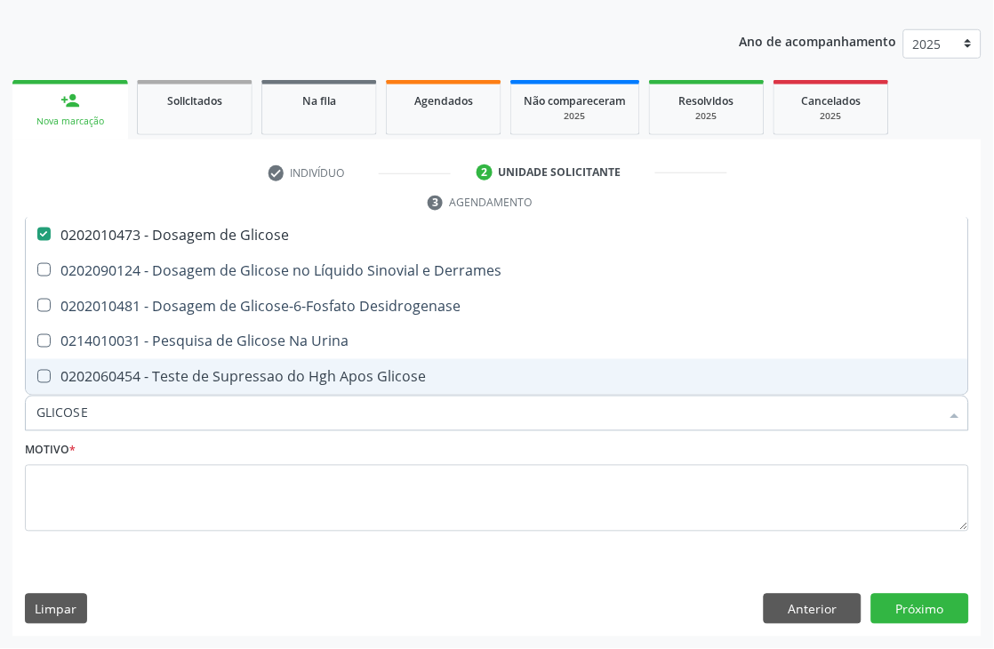
drag, startPoint x: 94, startPoint y: 411, endPoint x: 0, endPoint y: 440, distance: 98.7
click at [0, 440] on div "Acompanhamento Acompanhe a situação das marcações correntes e finalizadas Relat…" at bounding box center [497, 280] width 994 height 737
type input "BE"
checkbox Glicose "false"
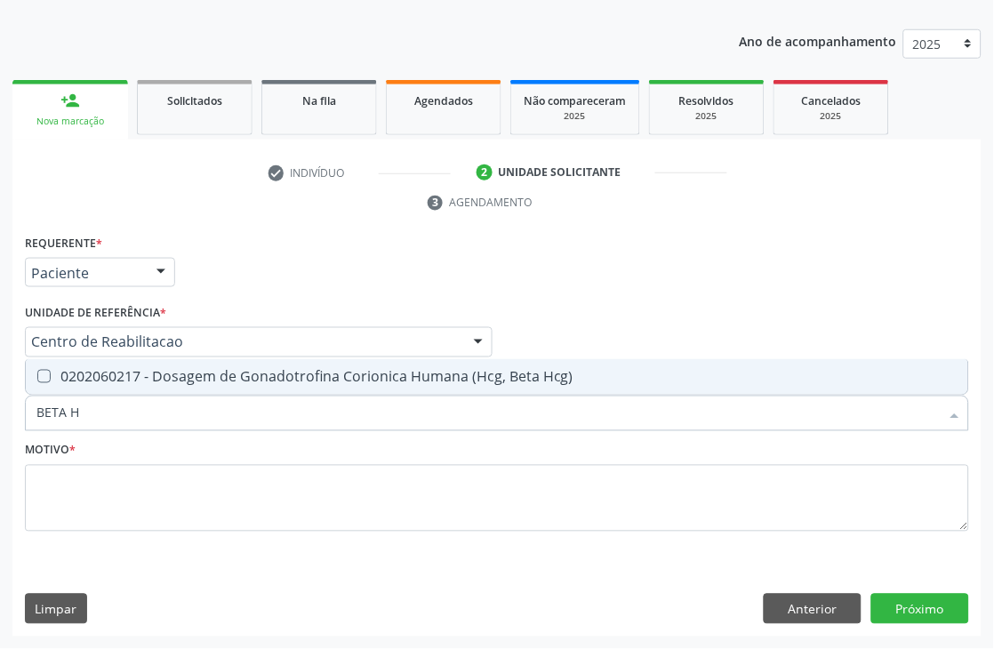
type input "[MEDICAL_DATA]"
click at [108, 373] on div "0202060217 - Dosagem de Gonadotrofina Corionica Humana (Hcg, Beta Hcg)" at bounding box center [496, 377] width 921 height 14
checkbox Hcg\) "true"
drag, startPoint x: 108, startPoint y: 397, endPoint x: 18, endPoint y: 429, distance: 95.1
click at [18, 429] on div "Requerente * Paciente Médico(a) Enfermeiro(a) Paciente Nenhum resultado encontr…" at bounding box center [496, 433] width 969 height 406
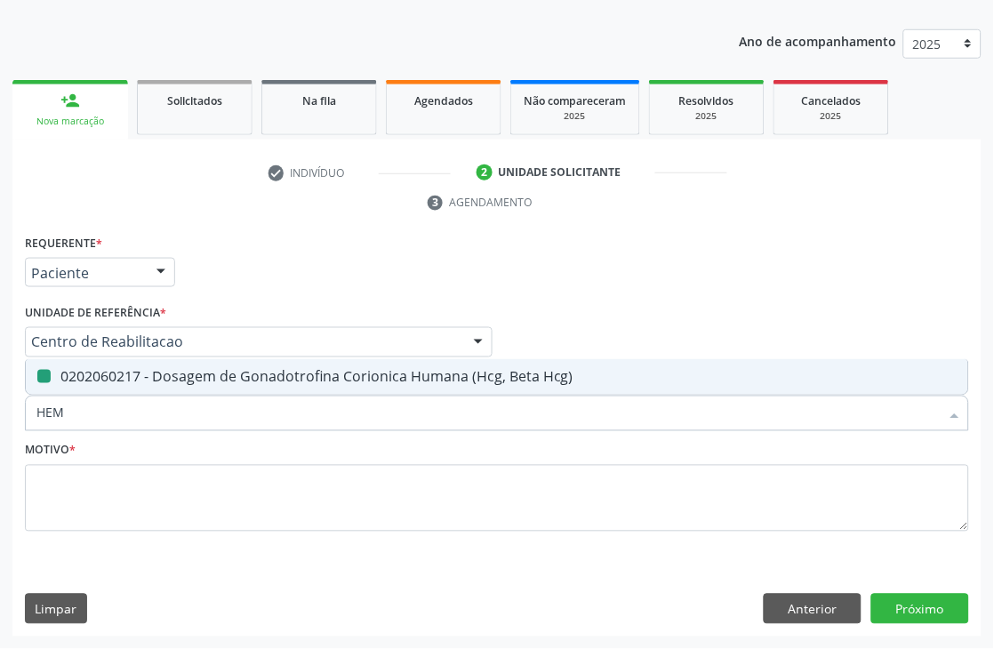
type input "HEMO"
checkbox Hcg\) "false"
type input "HEMOGRA"
click at [42, 370] on Completo at bounding box center [43, 376] width 13 height 13
click at [37, 371] on Completo "checkbox" at bounding box center [32, 377] width 12 height 12
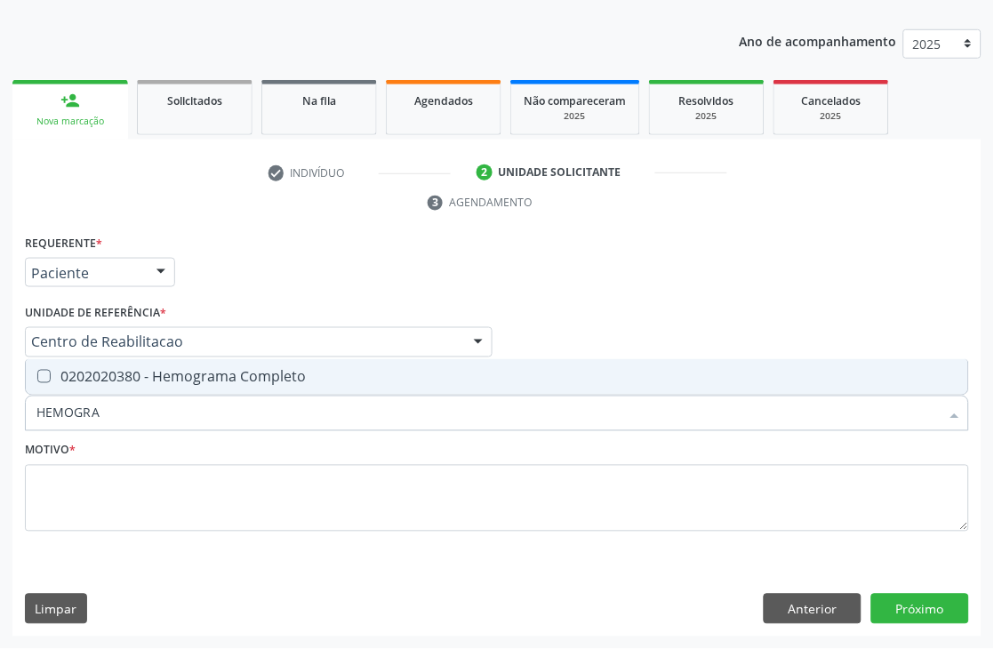
checkbox Completo "true"
drag, startPoint x: 101, startPoint y: 402, endPoint x: 0, endPoint y: 415, distance: 102.2
click at [0, 415] on div "Acompanhamento Acompanhe a situação das marcações correntes e finalizadas Relat…" at bounding box center [497, 280] width 994 height 737
type input "PROT"
checkbox Completo "false"
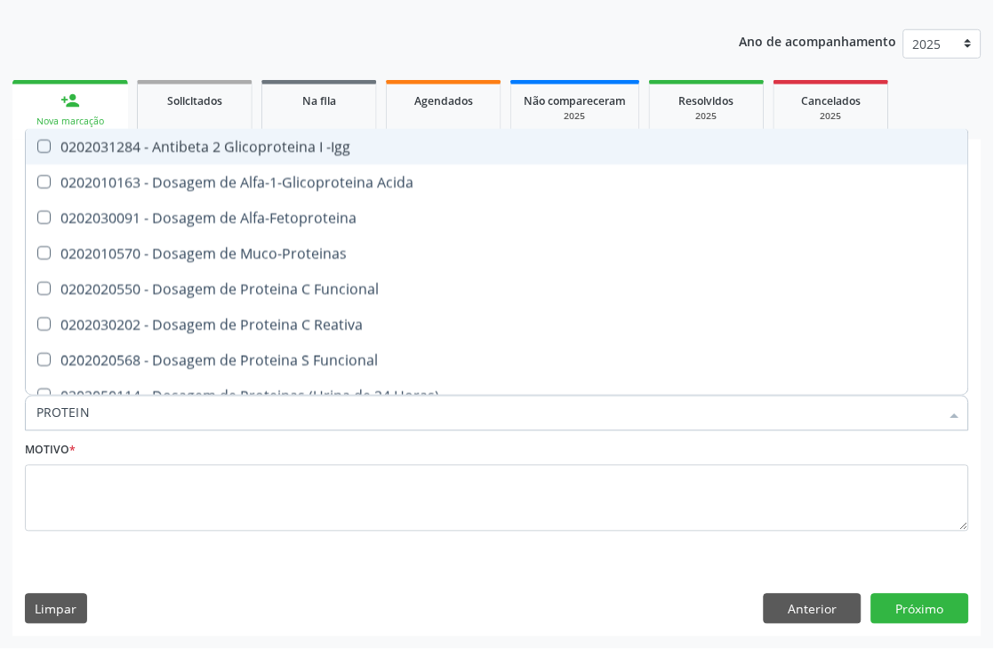
type input "PROTEINA"
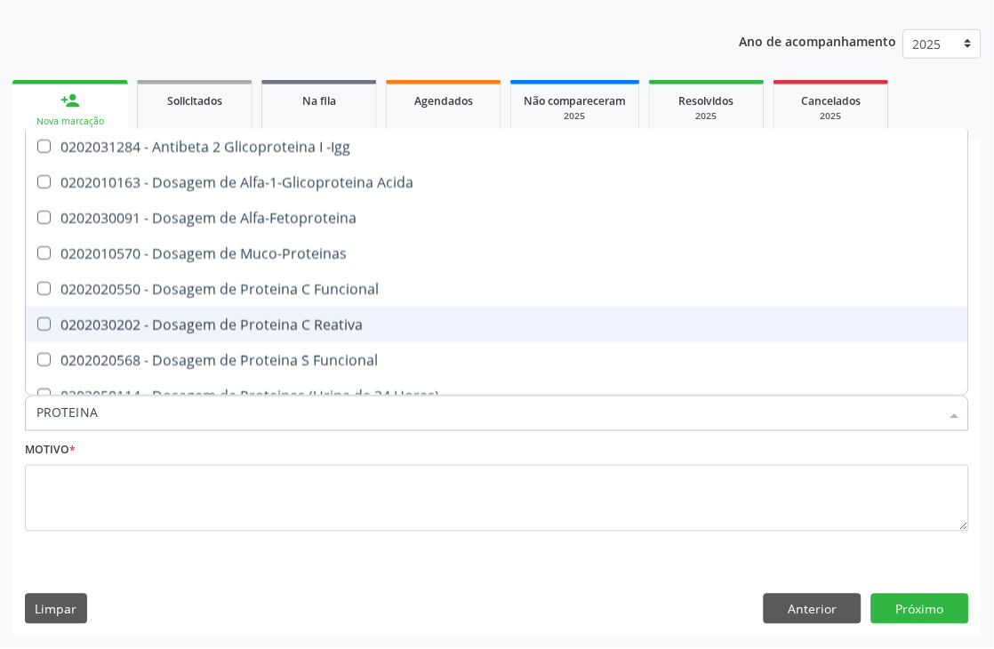
click at [277, 332] on span "0202030202 - Dosagem de Proteina C Reativa" at bounding box center [497, 325] width 943 height 36
checkbox Reativa "true"
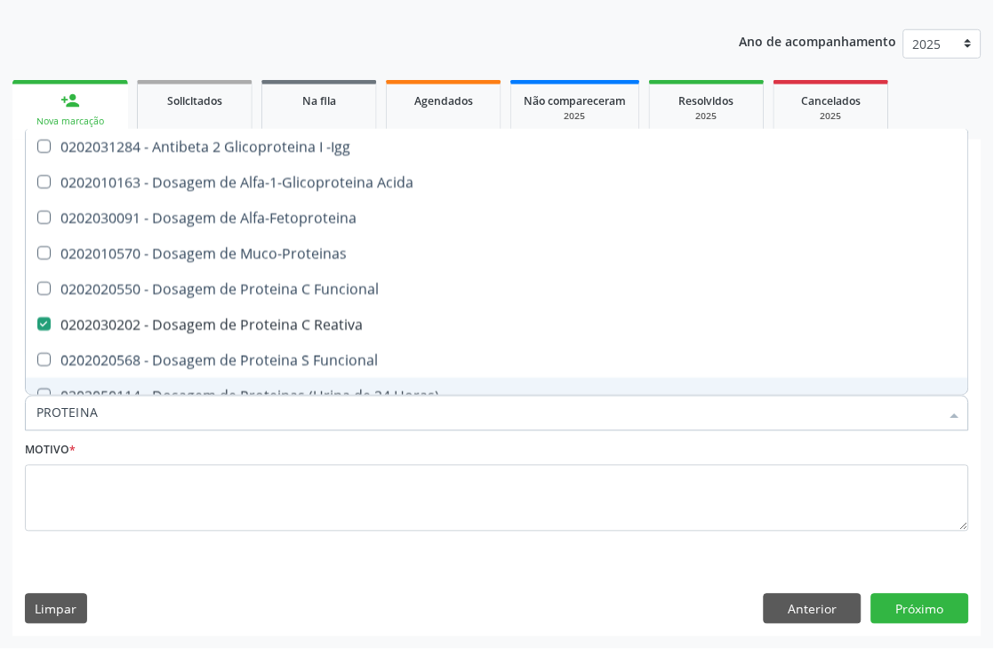
drag, startPoint x: 105, startPoint y: 407, endPoint x: 0, endPoint y: 413, distance: 105.1
click at [0, 413] on div "Acompanhamento Acompanhe a situação das marcações correntes e finalizadas Relat…" at bounding box center [497, 280] width 994 height 737
type input "URIN"
checkbox Reativa "false"
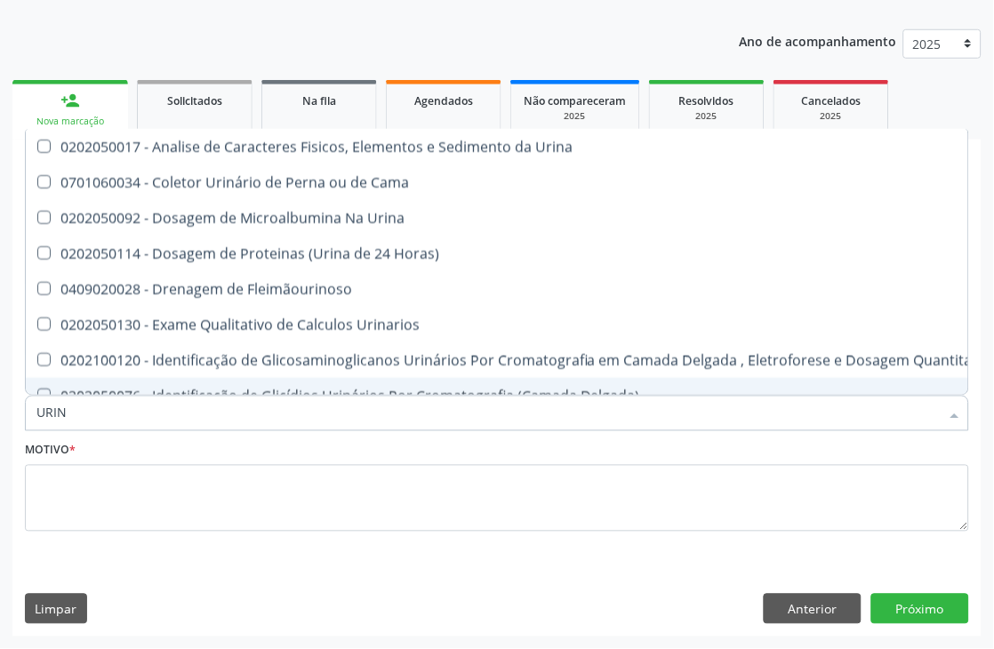
type input "URINA"
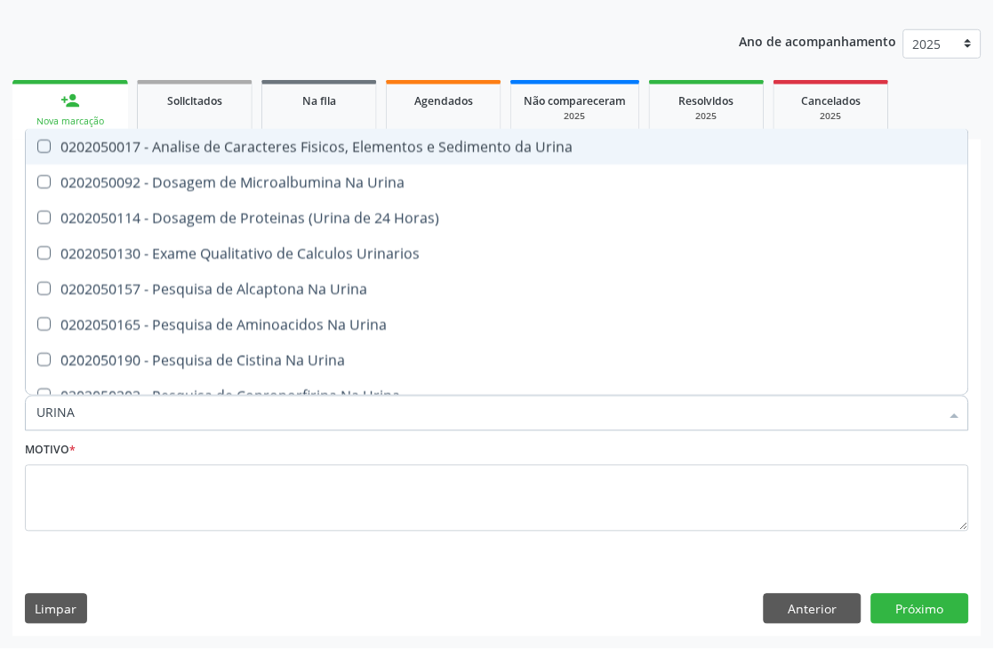
click at [208, 147] on div "0202050017 - Analise de Caracteres Fisicos, Elementos e Sedimento da Urina" at bounding box center [496, 147] width 921 height 14
checkbox Urina "true"
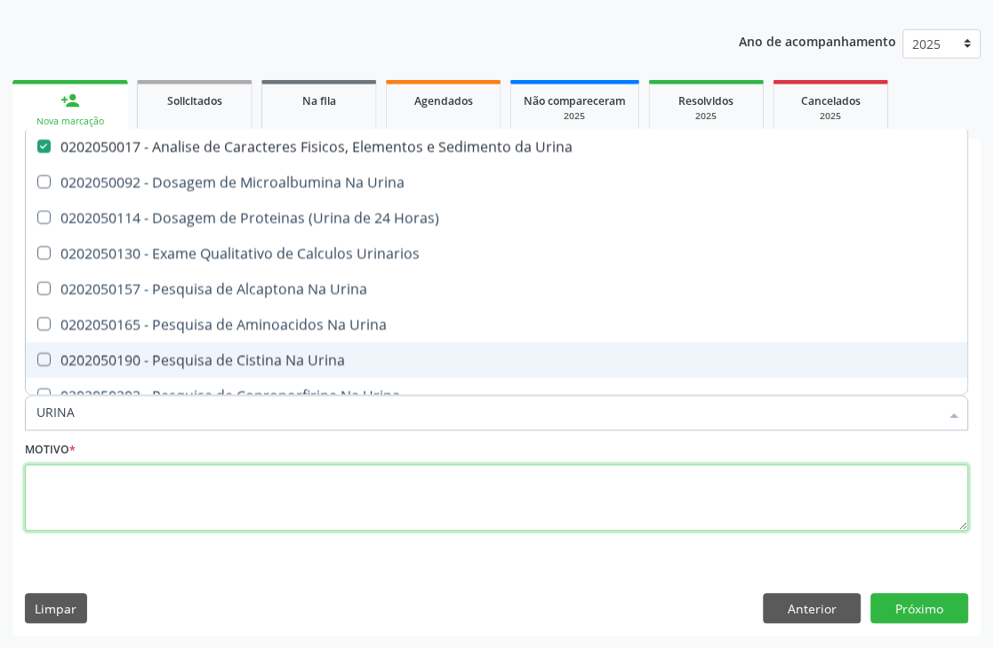
click at [237, 484] on textarea at bounding box center [497, 499] width 944 height 68
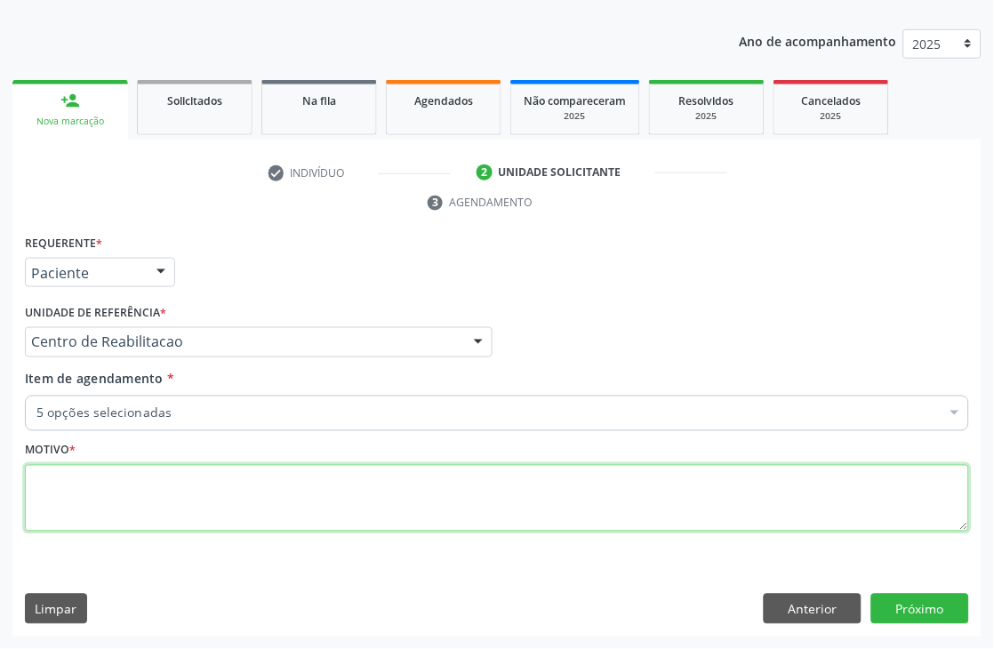
scroll to position [0, 0]
type textarea "."
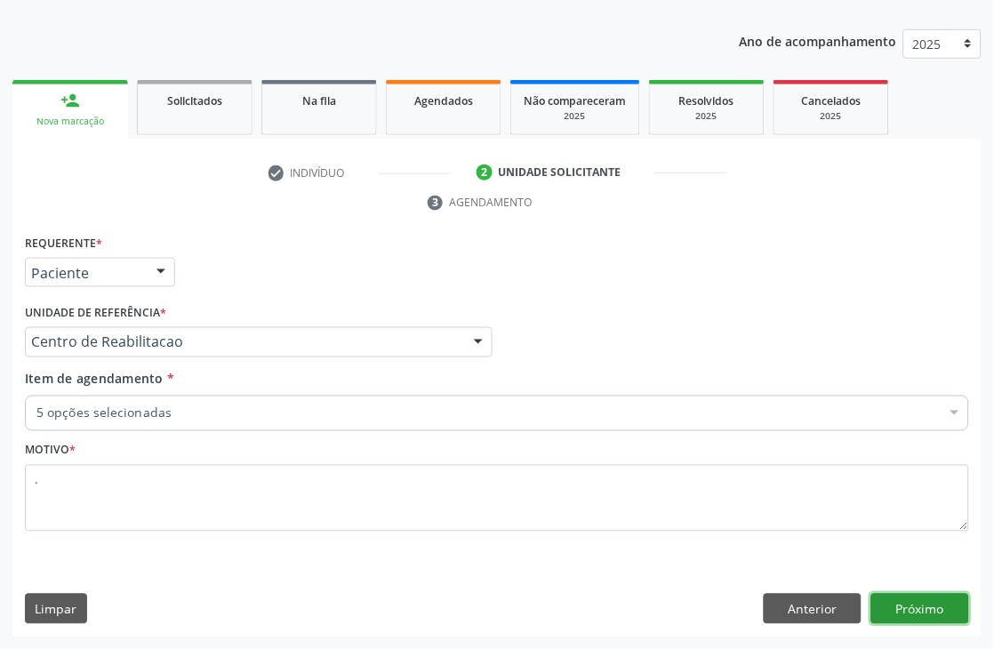
click at [931, 616] on button "Próximo" at bounding box center [920, 609] width 98 height 30
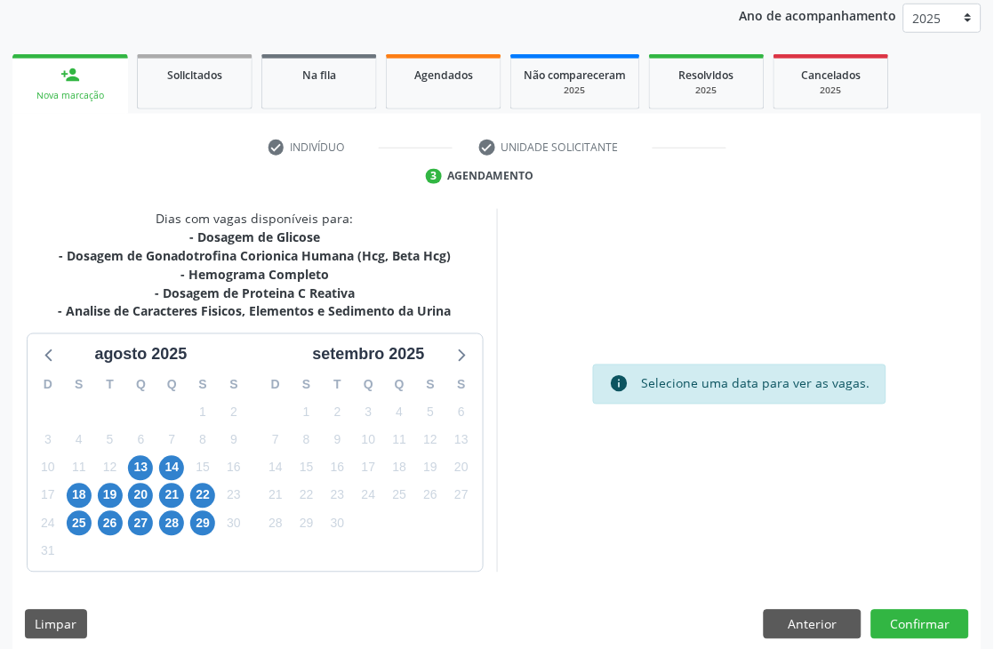
scroll to position [263, 0]
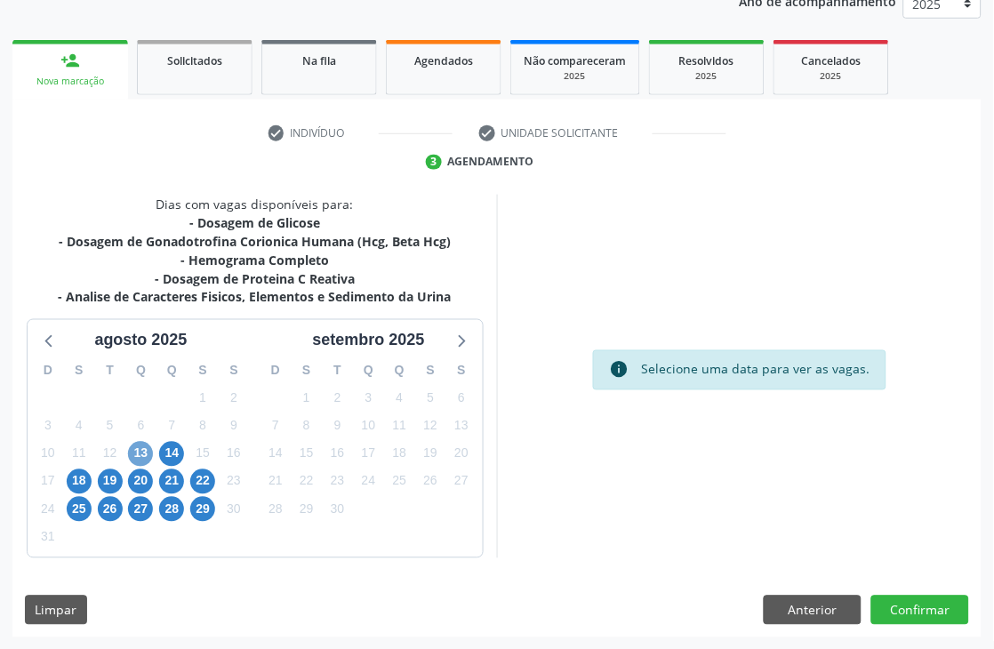
click at [130, 450] on span "13" at bounding box center [140, 454] width 25 height 25
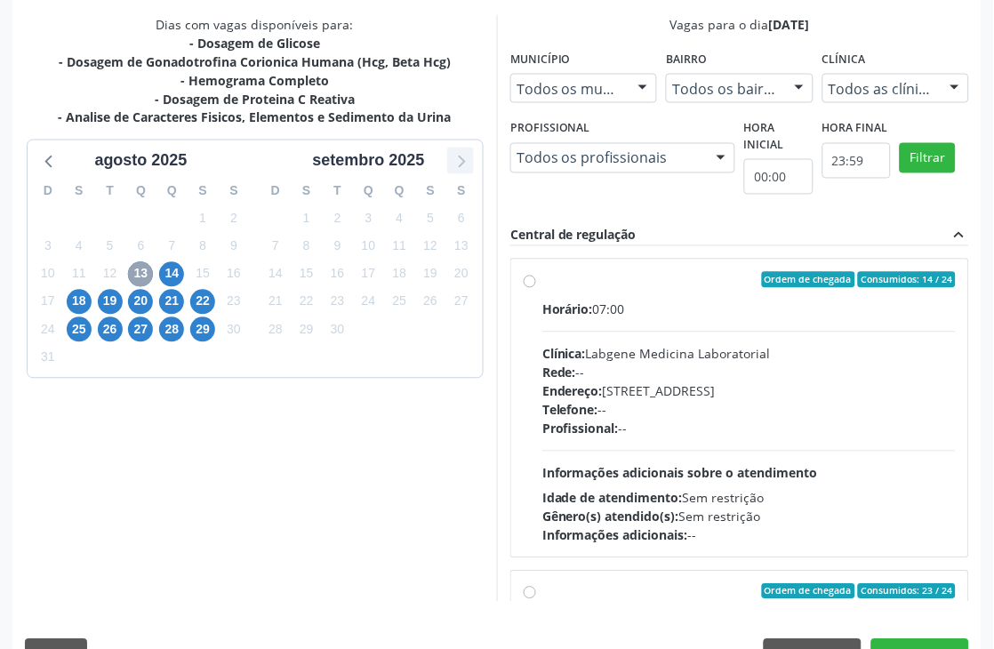
scroll to position [487, 0]
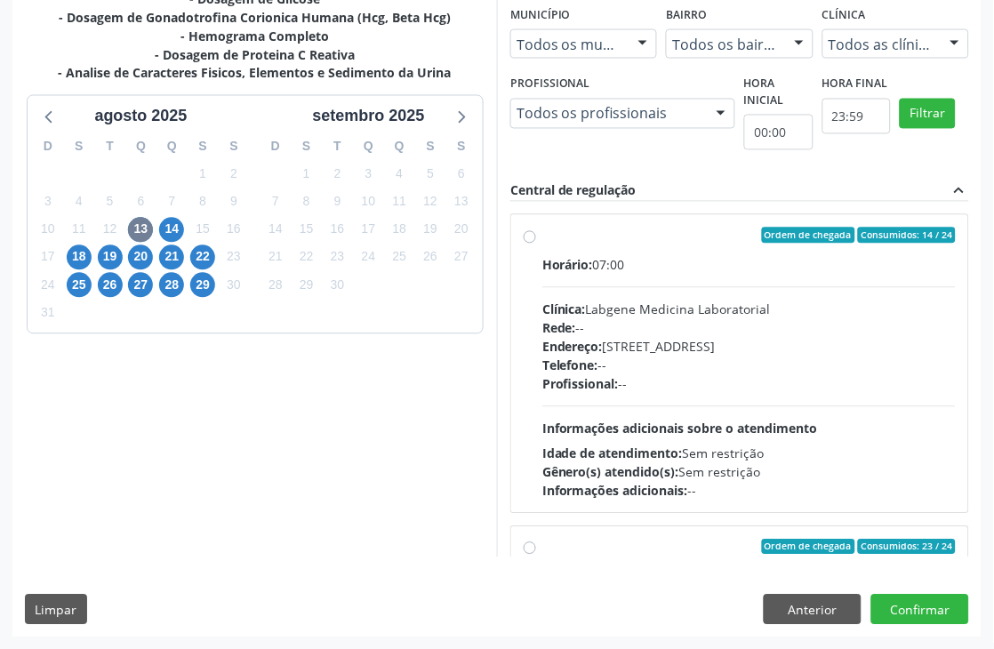
click at [616, 381] on span "Profissional:" at bounding box center [580, 384] width 76 height 17
click at [536, 244] on input "Ordem de chegada Consumidos: 14 / 24 Horário: 07:00 Clínica: Labgene Medicina L…" at bounding box center [530, 236] width 12 height 16
radio input "true"
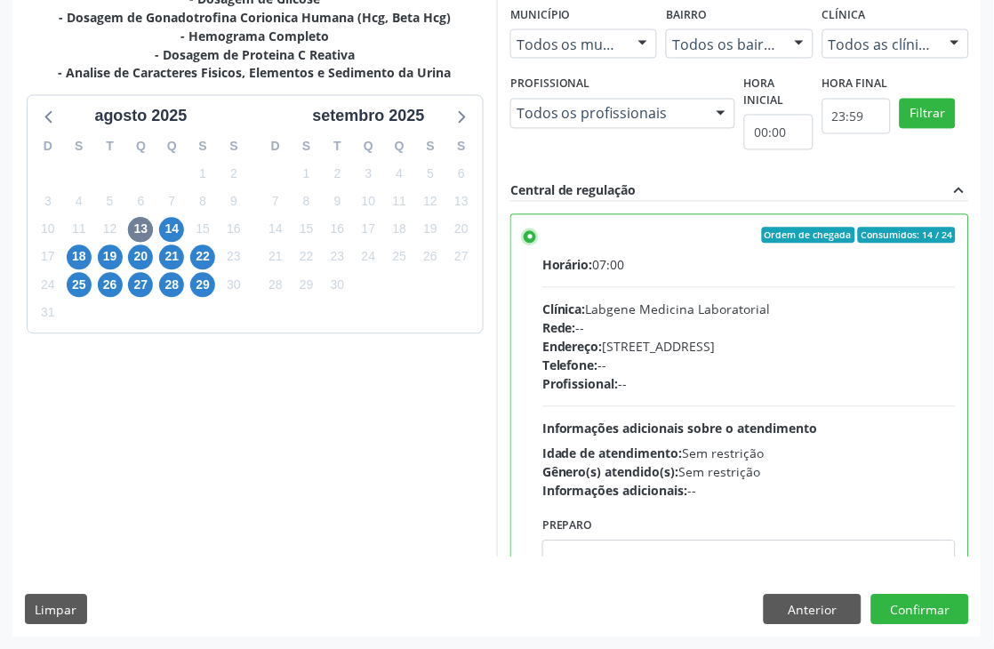
scroll to position [99, 0]
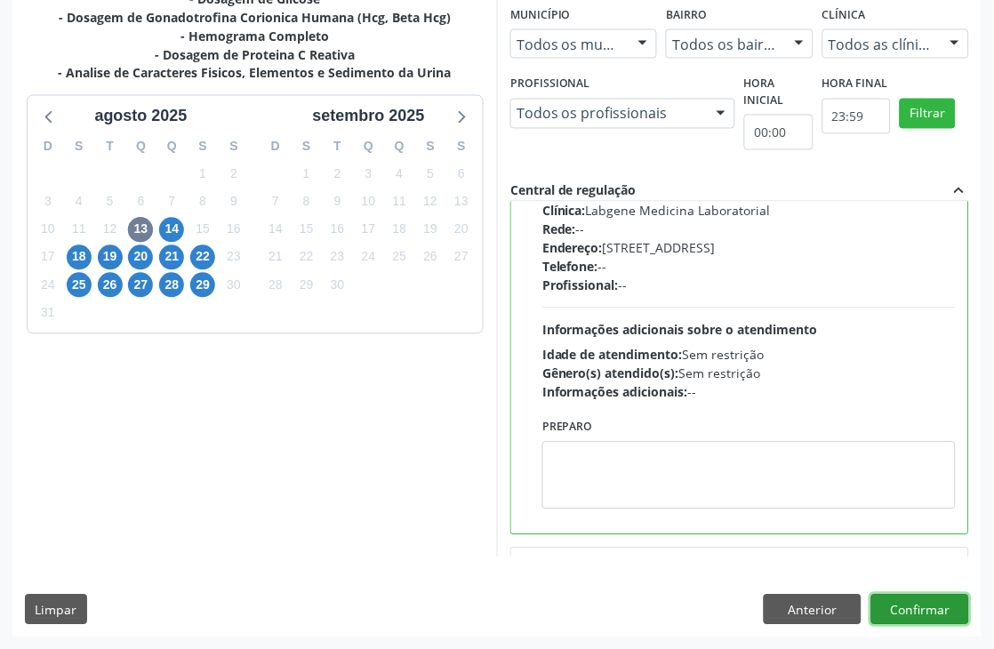
click at [928, 606] on button "Confirmar" at bounding box center [920, 610] width 98 height 30
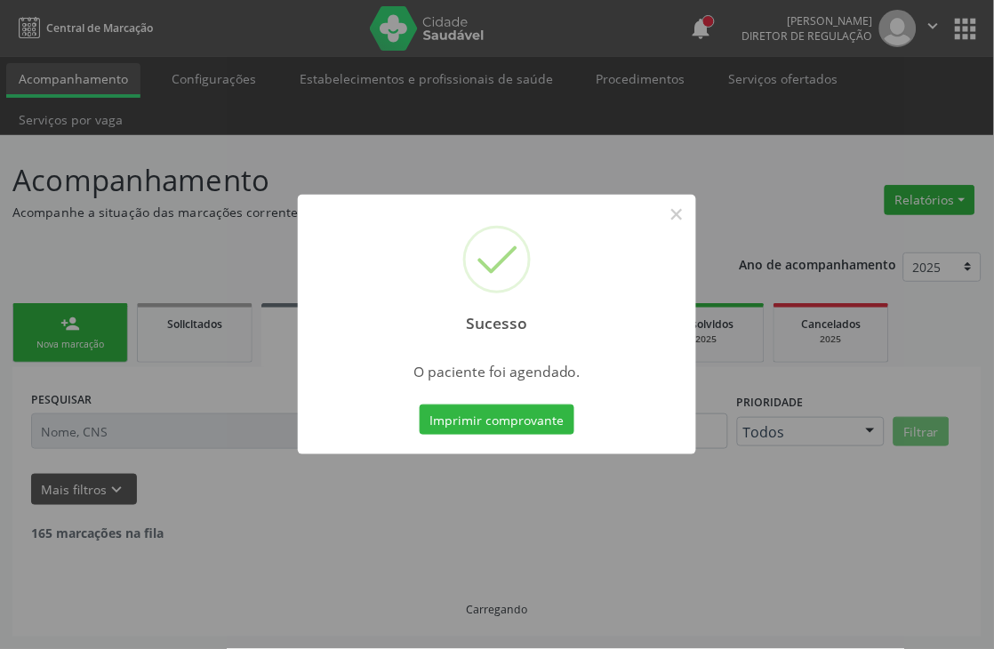
scroll to position [0, 0]
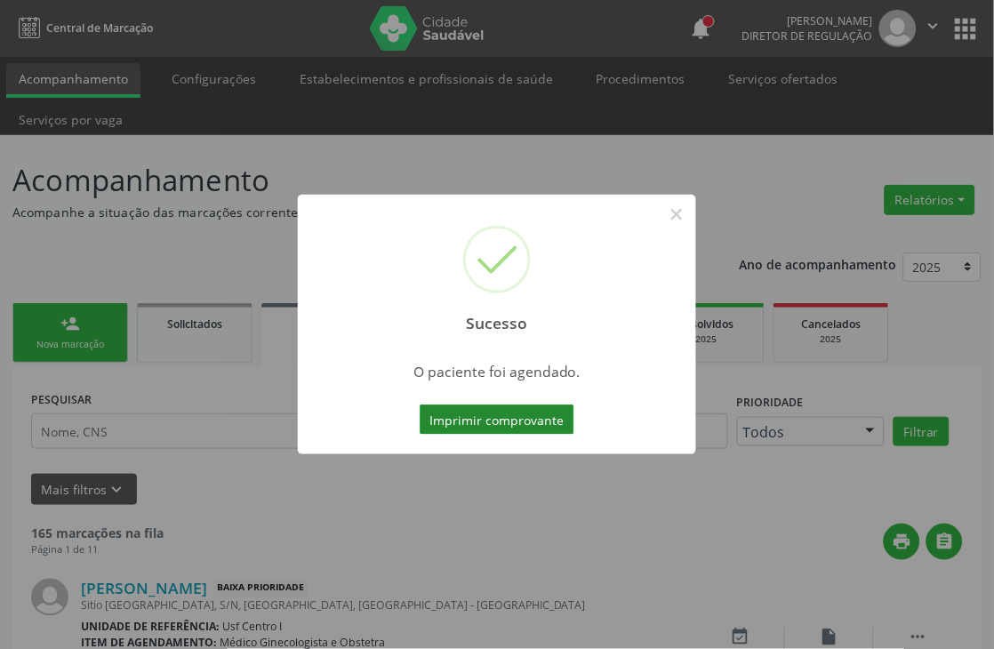
click at [458, 427] on button "Imprimir comprovante" at bounding box center [497, 420] width 155 height 30
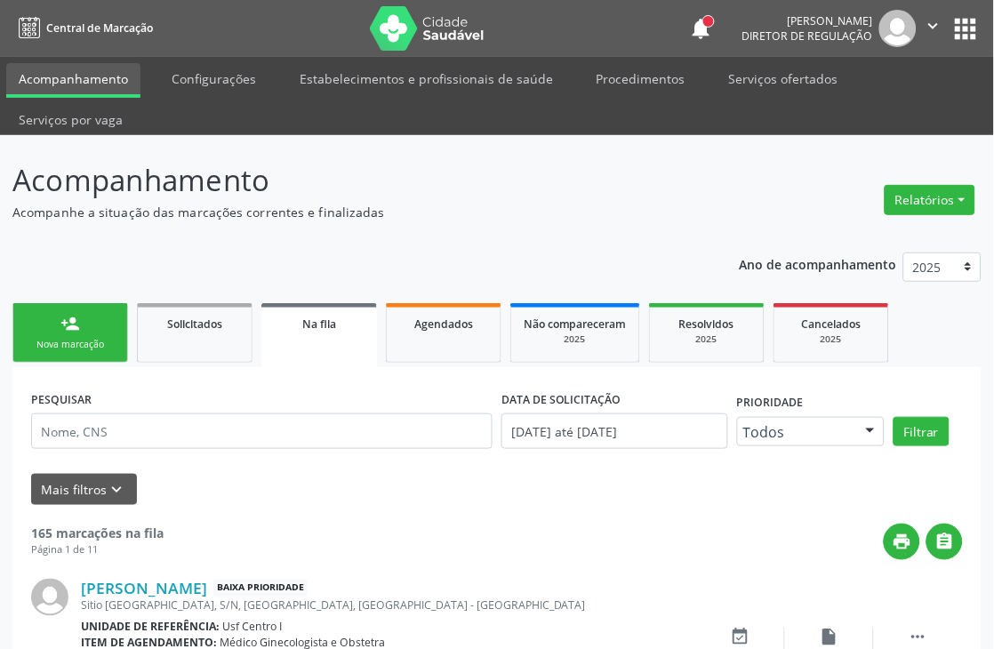
click at [66, 333] on link "person_add Nova marcação" at bounding box center [70, 333] width 116 height 60
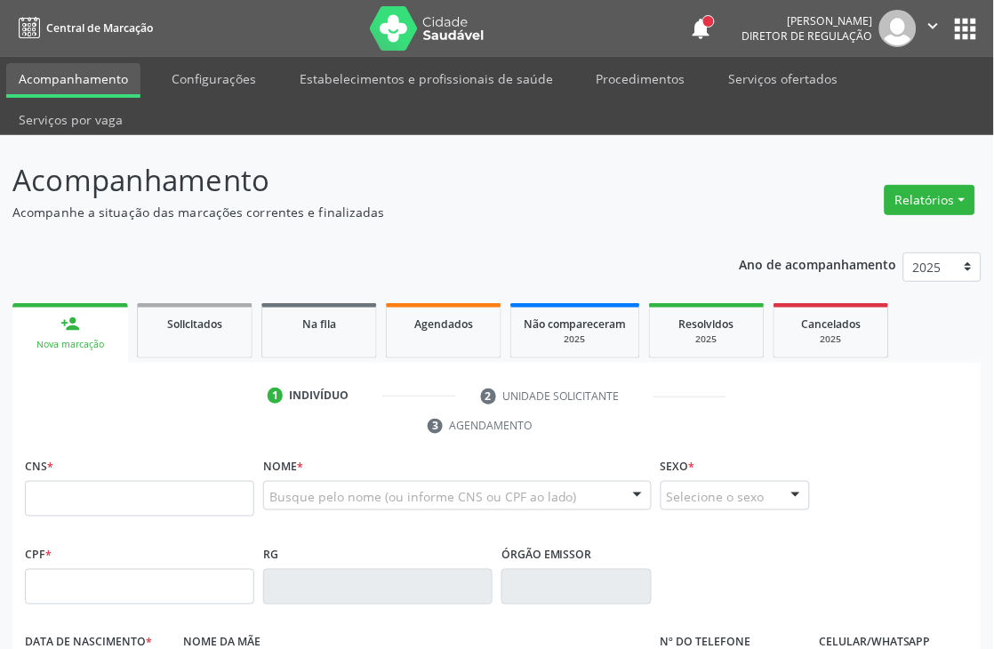
click at [940, 28] on icon "" at bounding box center [934, 26] width 20 height 20
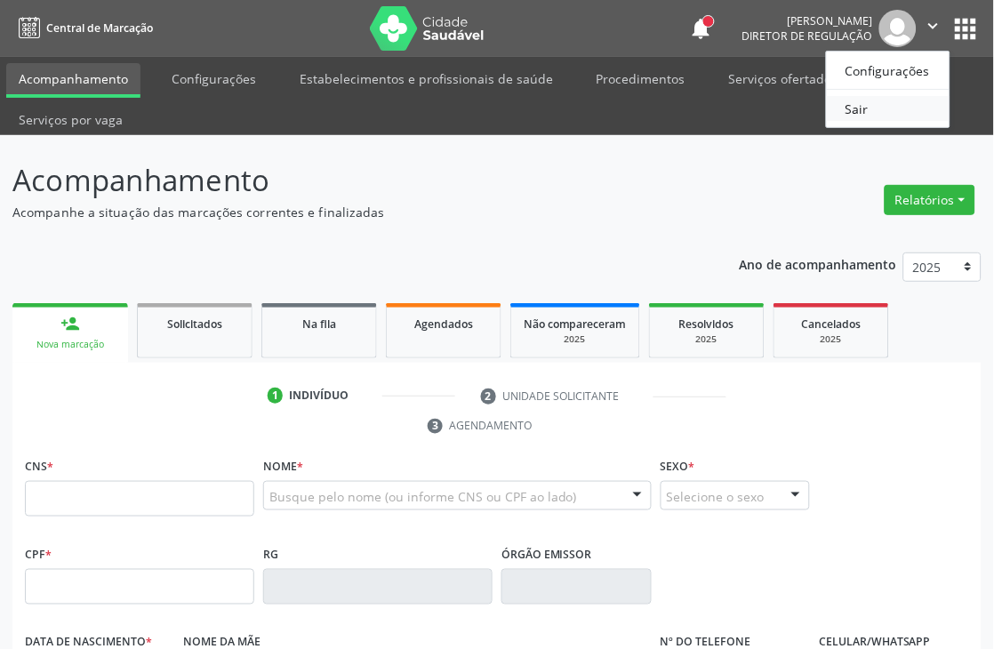
click at [898, 116] on link "Sair" at bounding box center [888, 108] width 123 height 25
